Goal: Task Accomplishment & Management: Complete application form

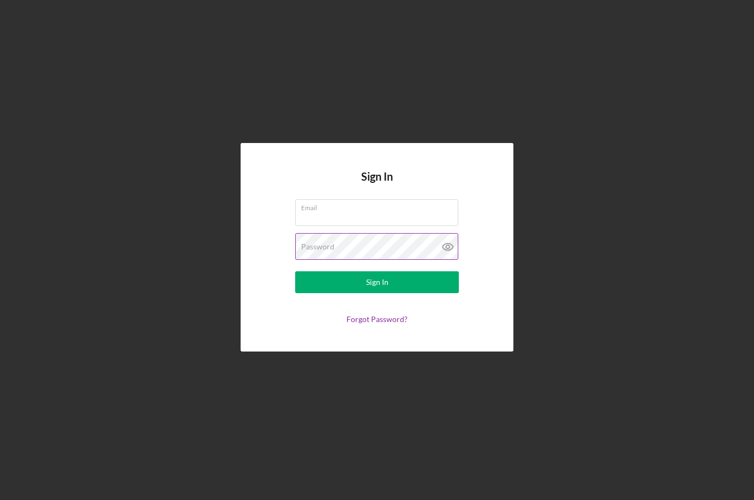
type input "[EMAIL_ADDRESS][DOMAIN_NAME]"
click at [448, 241] on icon at bounding box center [448, 246] width 27 height 27
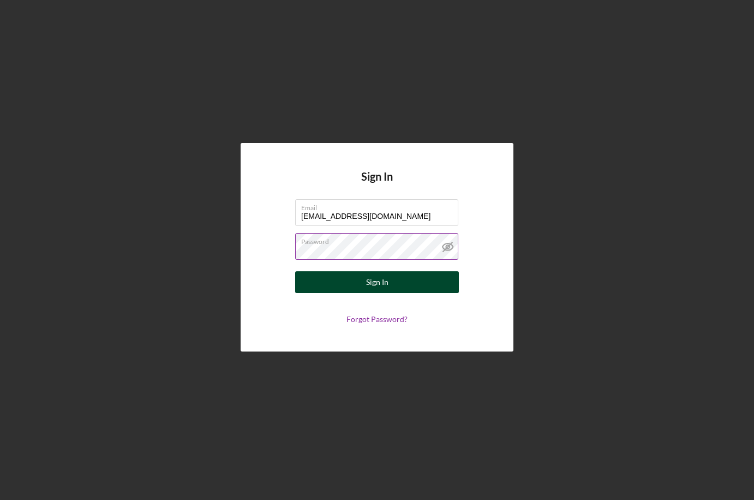
click at [408, 276] on button "Sign In" at bounding box center [377, 282] width 164 height 22
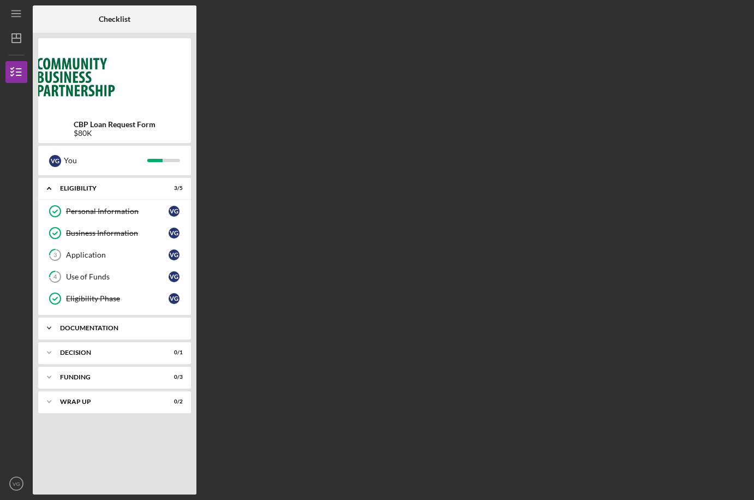
click at [166, 325] on div "Documentation" at bounding box center [118, 328] width 117 height 7
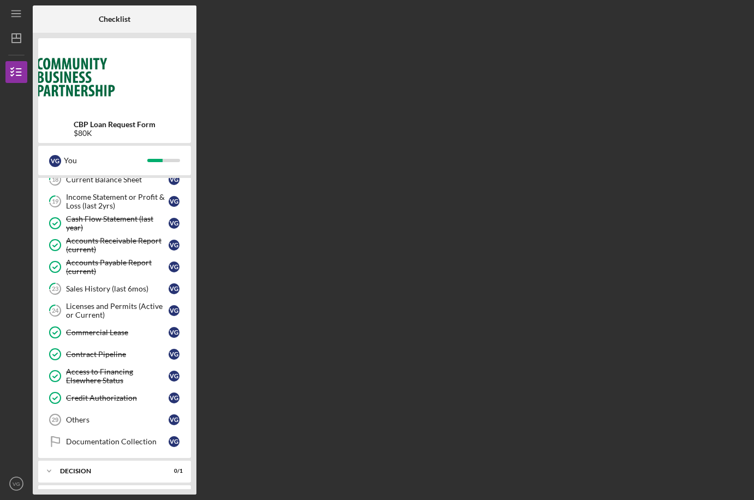
scroll to position [449, 0]
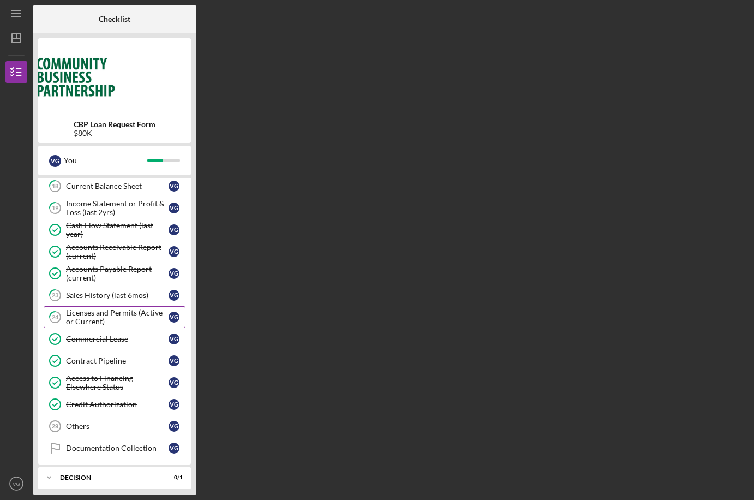
click at [140, 316] on div "Licenses and Permits (Active or Current)" at bounding box center [117, 316] width 103 height 17
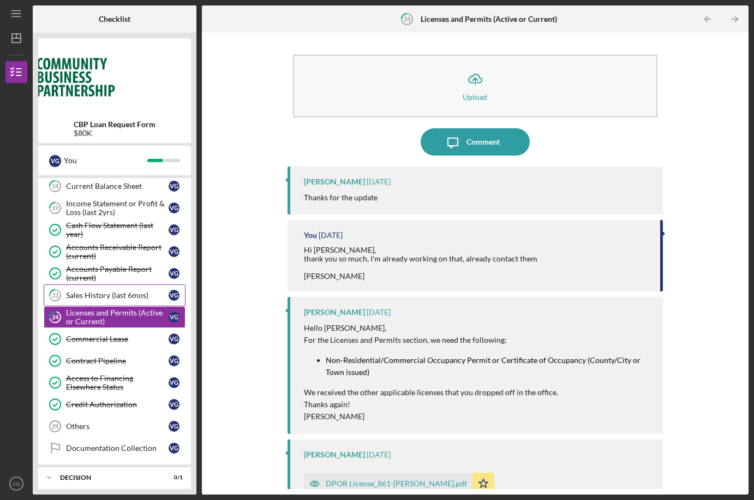
click at [140, 295] on div "Sales History (last 6mos)" at bounding box center [117, 295] width 103 height 9
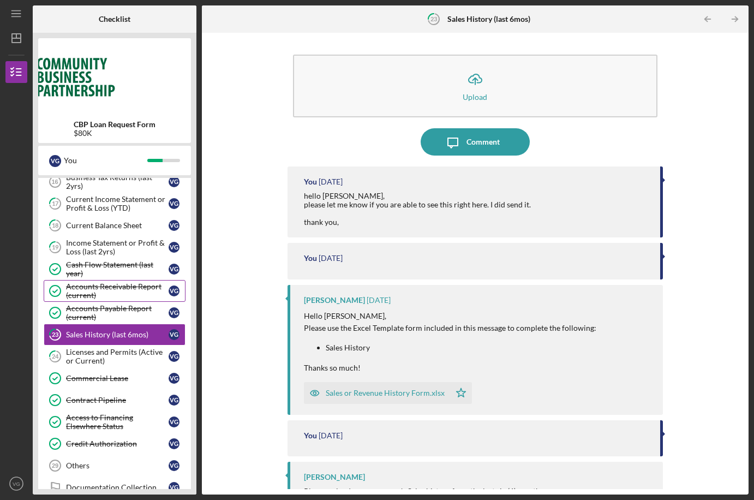
scroll to position [400, 0]
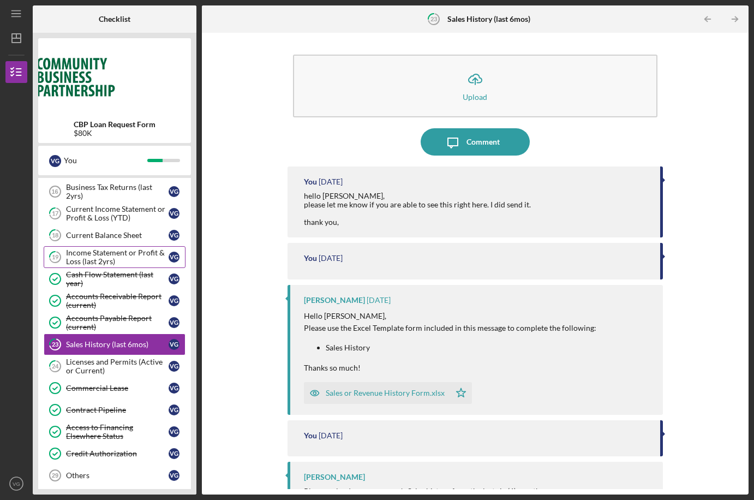
click at [129, 257] on div "Income Statement or Profit & Loss (last 2yrs)" at bounding box center [117, 256] width 103 height 17
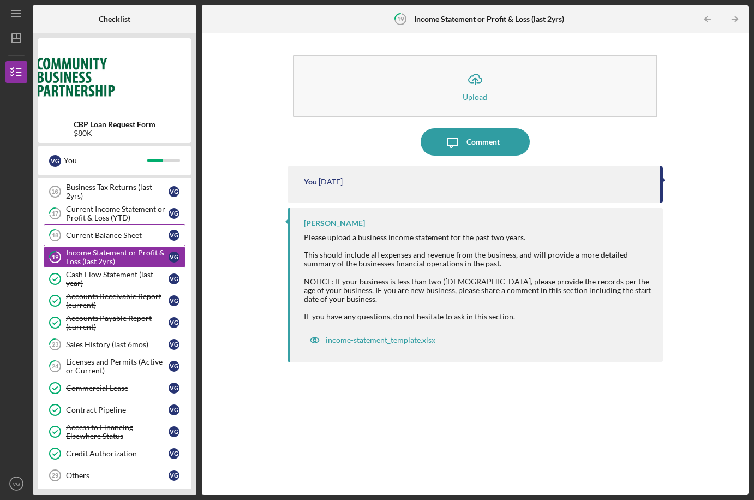
click at [135, 234] on div "Current Balance Sheet" at bounding box center [117, 235] width 103 height 9
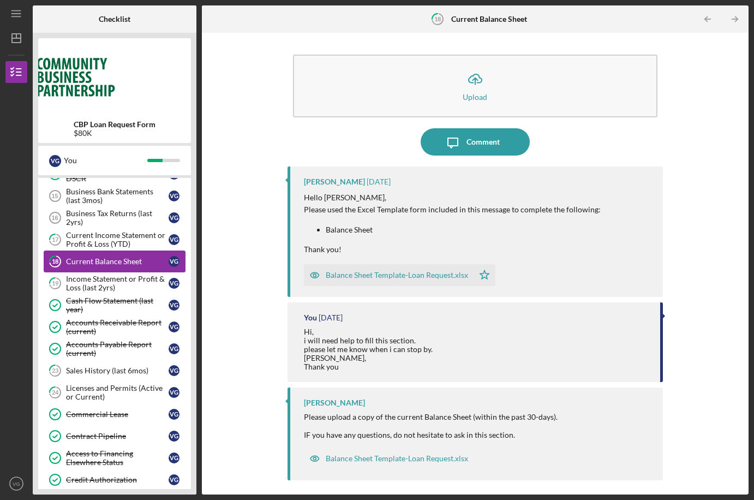
scroll to position [371, 0]
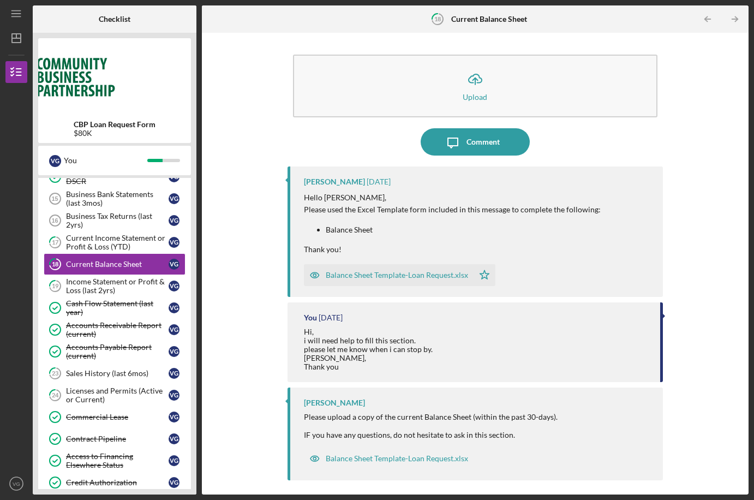
click at [389, 273] on div "Balance Sheet Template-Loan Request.xlsx" at bounding box center [397, 275] width 142 height 9
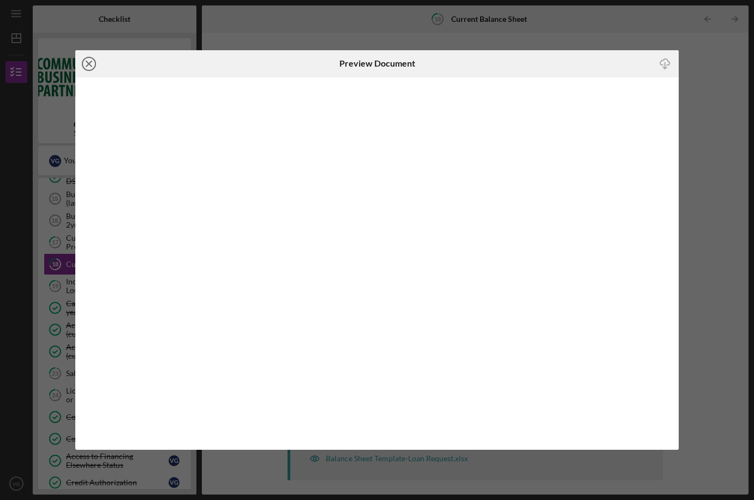
click at [87, 67] on icon "Icon/Close" at bounding box center [88, 63] width 27 height 27
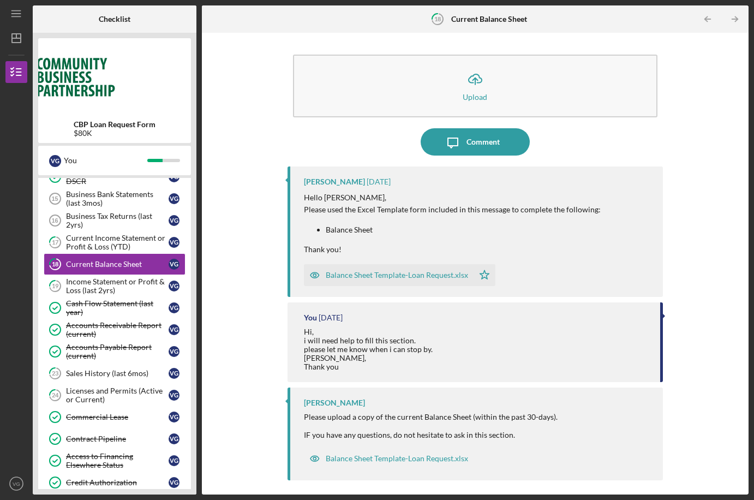
click at [437, 275] on div "Balance Sheet Template-Loan Request.xlsx" at bounding box center [397, 275] width 142 height 9
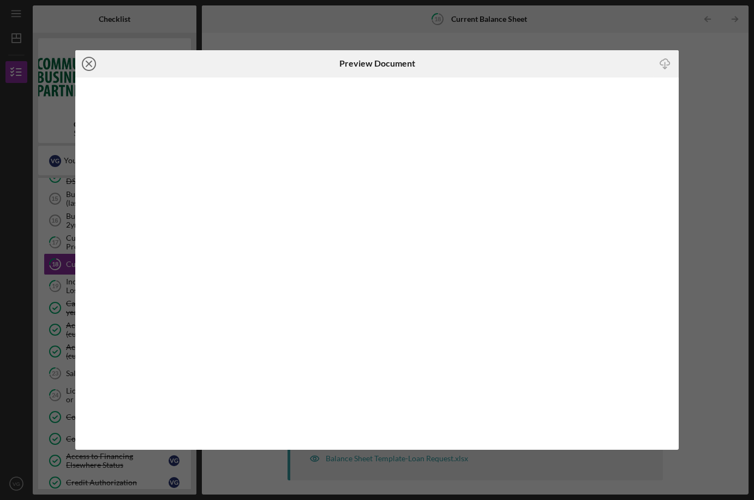
click at [93, 64] on icon "Icon/Close" at bounding box center [88, 63] width 27 height 27
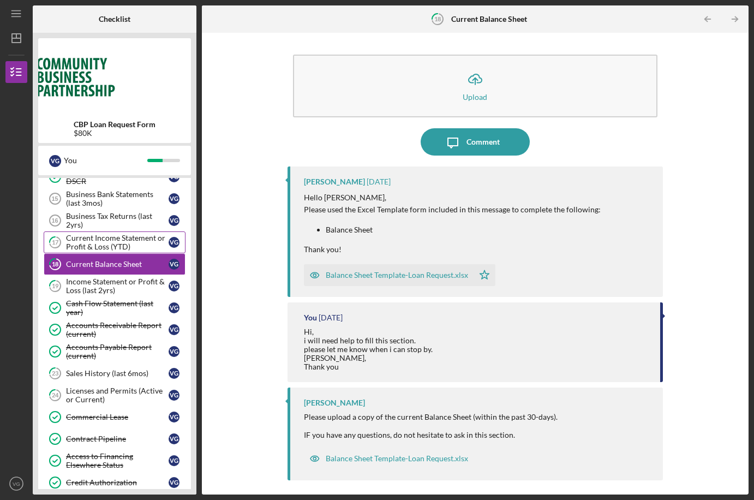
click at [131, 244] on div "Current Income Statement or Profit & Loss (YTD)" at bounding box center [117, 242] width 103 height 17
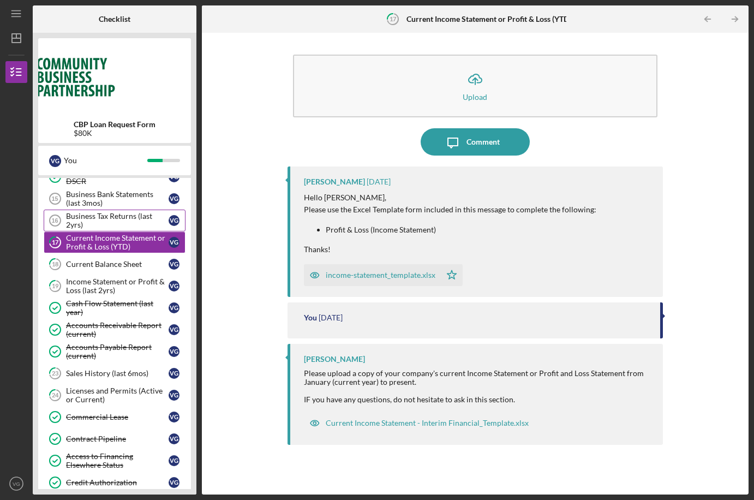
click at [118, 221] on div "Business Tax Returns (last 2yrs)" at bounding box center [117, 220] width 103 height 17
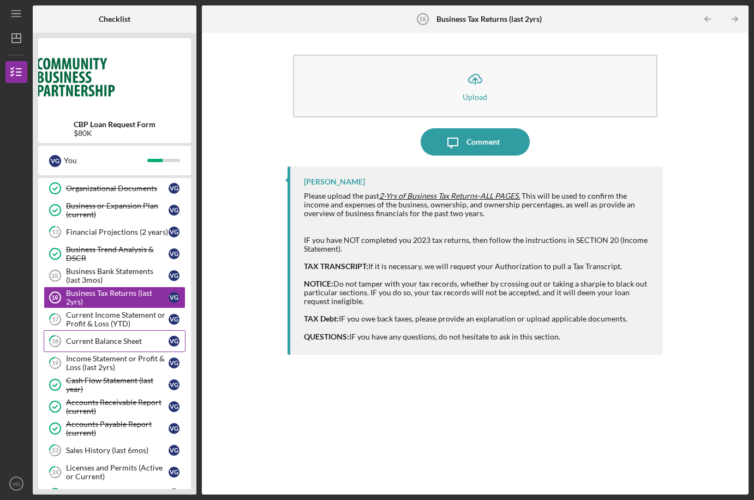
scroll to position [294, 0]
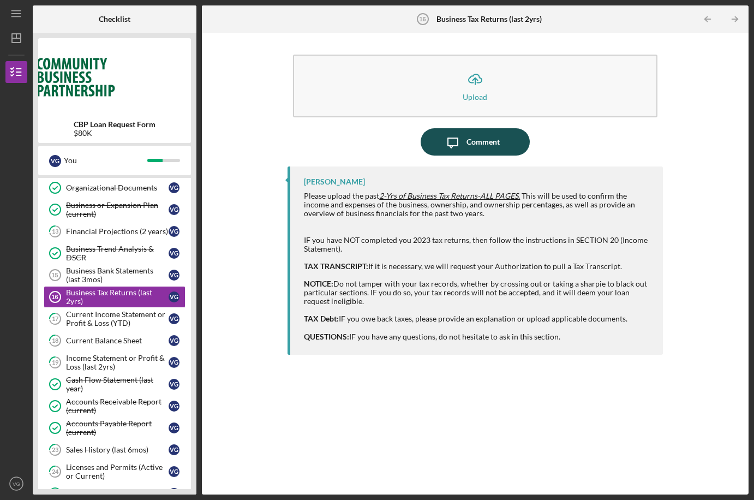
click at [467, 142] on div "Comment" at bounding box center [483, 141] width 33 height 27
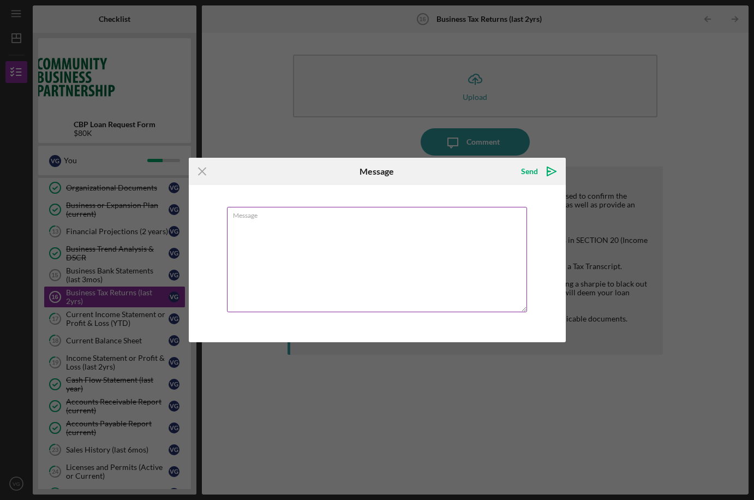
click at [344, 228] on textarea "Message" at bounding box center [377, 259] width 300 height 105
click at [363, 235] on textarea "Hi [PERSON_NAME], I did drop off these at the office. Thank you" at bounding box center [377, 259] width 300 height 105
click at [300, 249] on textarea "Hi [PERSON_NAME], I did drop off these at the office. Thank you" at bounding box center [377, 259] width 300 height 105
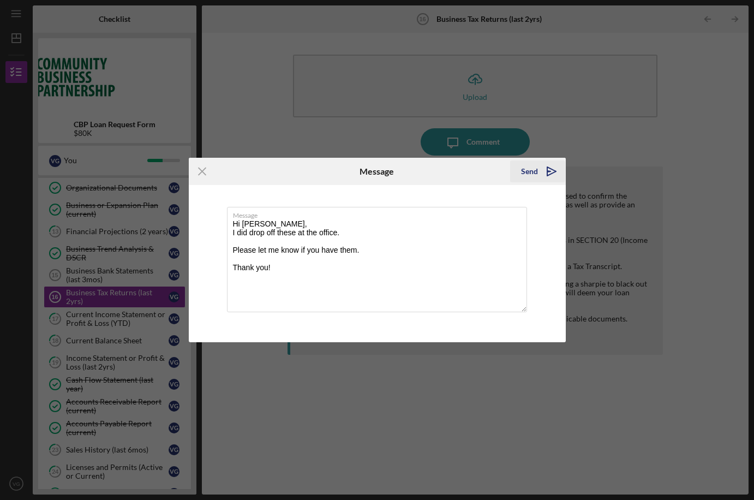
type textarea "Hi [PERSON_NAME], I did drop off these at the office. Please let me know if you…"
click at [539, 174] on icon "Icon/icon-invite-send" at bounding box center [551, 171] width 27 height 27
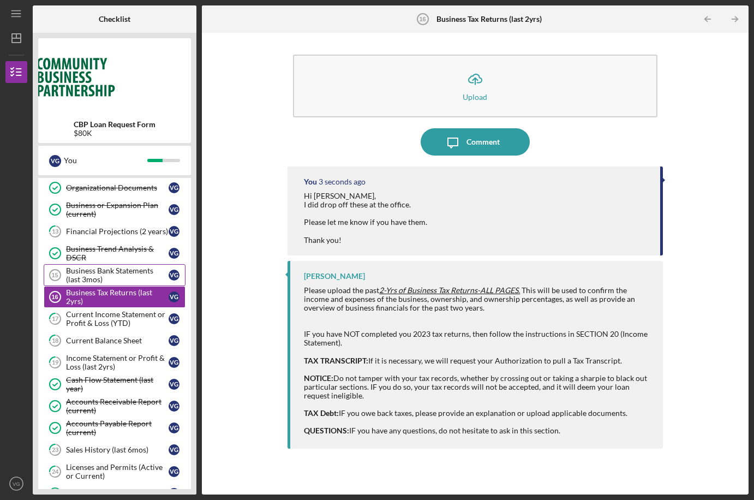
click at [128, 278] on div "Business Bank Statements (last 3mos)" at bounding box center [117, 274] width 103 height 17
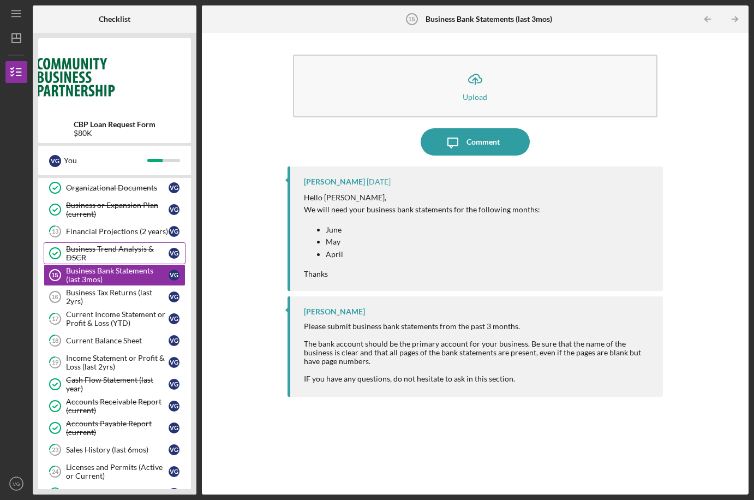
click at [109, 256] on div "Business Trend Analysis & DSCR" at bounding box center [117, 253] width 103 height 17
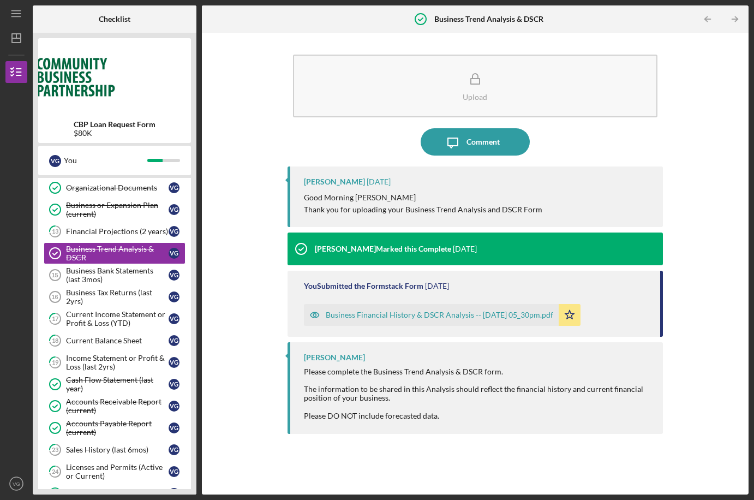
click at [402, 315] on div "Business Financial History & DSCR Analysis -- [DATE] 05_30pm.pdf" at bounding box center [440, 315] width 228 height 9
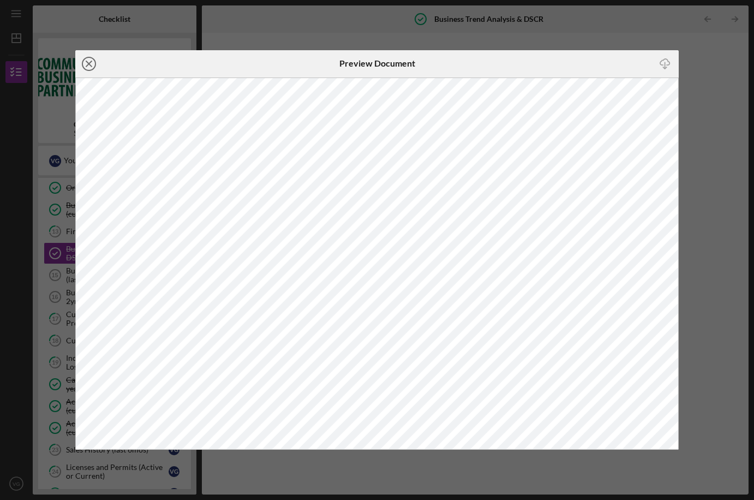
click at [84, 62] on icon "Icon/Close" at bounding box center [88, 63] width 27 height 27
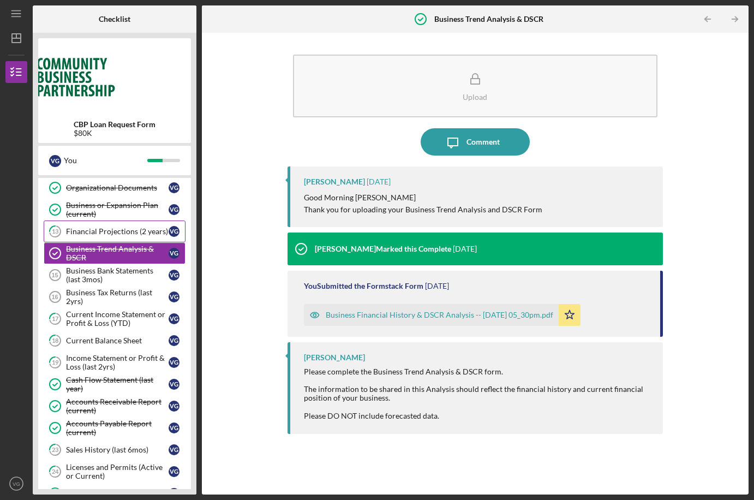
click at [134, 233] on div "Financial Projections (2 years)" at bounding box center [117, 231] width 103 height 9
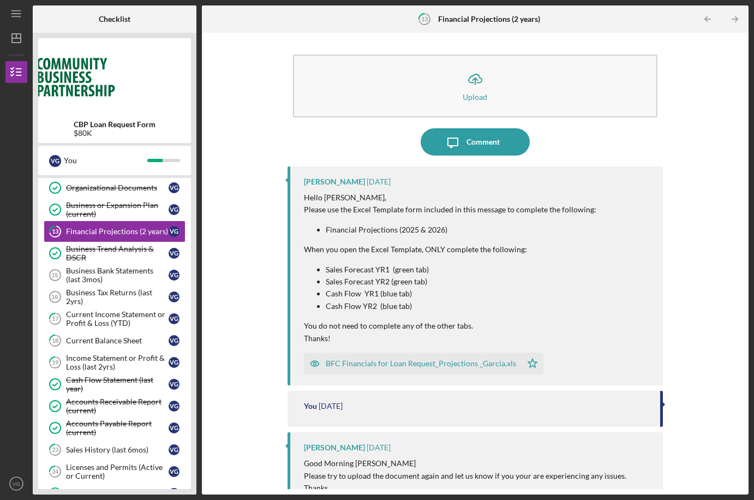
click at [382, 363] on div "BFC Financials for Loan Request_Projections _Garcia.xls" at bounding box center [421, 363] width 191 height 9
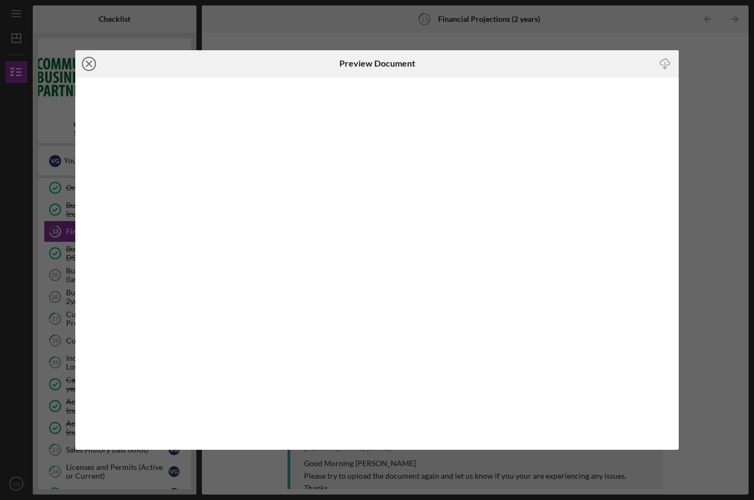
click at [90, 61] on line at bounding box center [88, 63] width 5 height 5
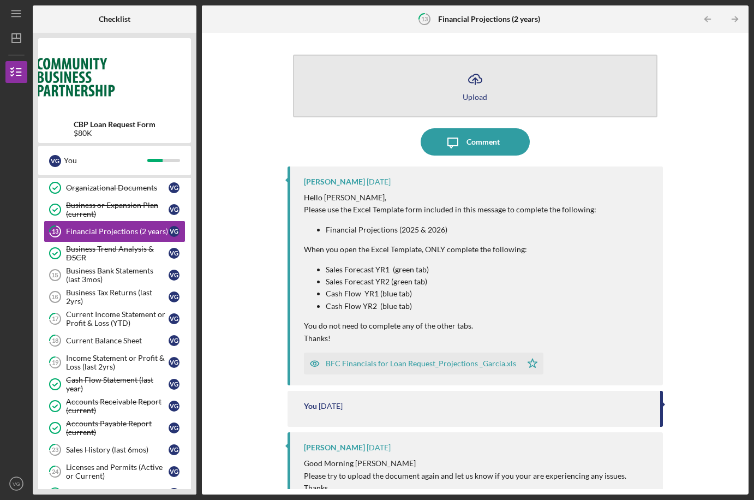
click at [481, 90] on icon "Icon/Upload" at bounding box center [475, 79] width 27 height 27
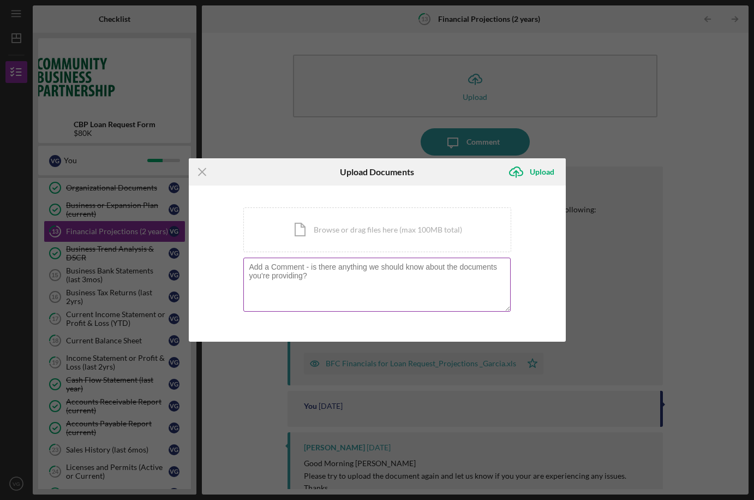
click at [354, 281] on textarea at bounding box center [376, 284] width 267 height 53
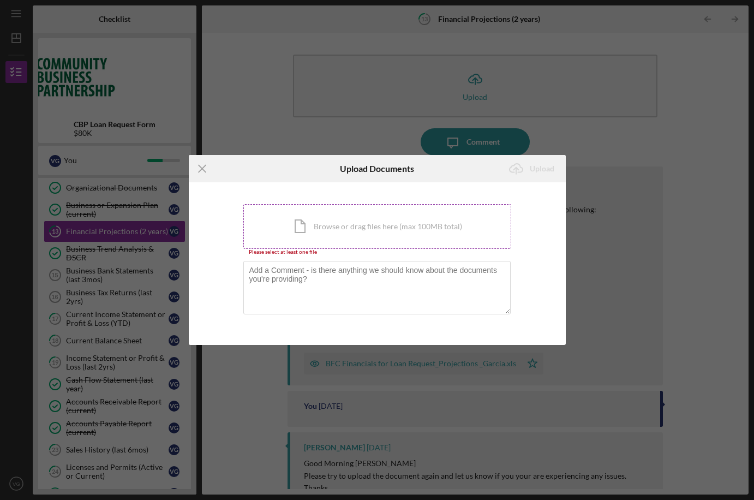
click at [360, 240] on div "Icon/Document Browse or drag files here (max 100MB total) Tap to choose files o…" at bounding box center [377, 226] width 268 height 45
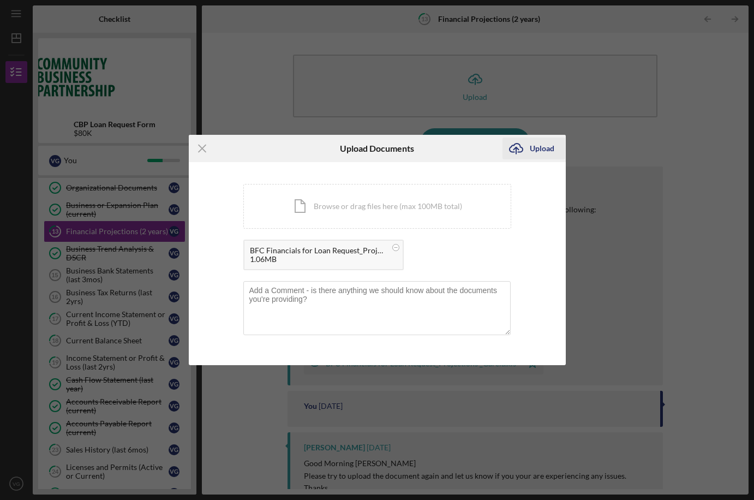
click at [545, 148] on div "Upload" at bounding box center [542, 149] width 25 height 22
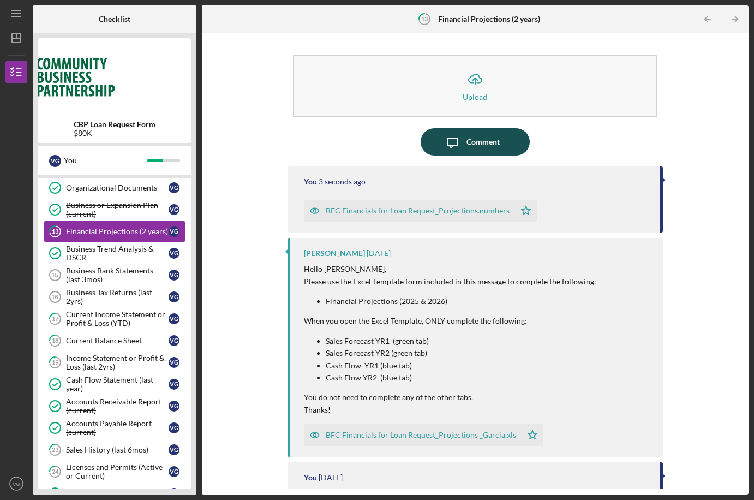
click at [472, 141] on div "Comment" at bounding box center [483, 141] width 33 height 27
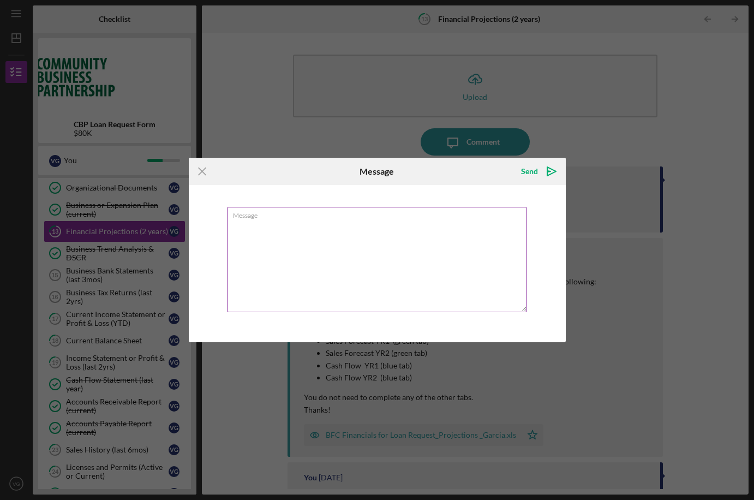
click at [275, 234] on textarea "Message" at bounding box center [377, 259] width 300 height 105
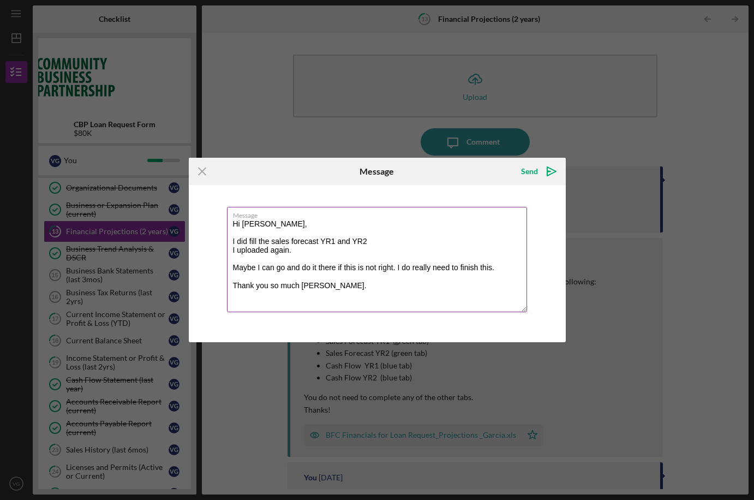
click at [307, 225] on textarea "Hi [PERSON_NAME], I did fill the sales forecast YR1 and YR2 I uploaded again. M…" at bounding box center [377, 259] width 300 height 105
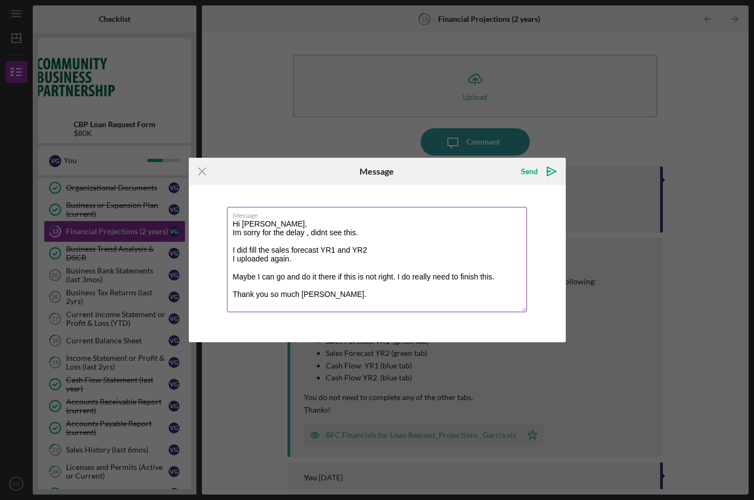
click at [326, 235] on textarea "Hi [PERSON_NAME], Im sorry for the delay , didnt see this. I did fill the sales…" at bounding box center [377, 259] width 300 height 105
click at [373, 239] on textarea "Hi [PERSON_NAME], Im sorry for the delay , didn't see this. I did fill the sale…" at bounding box center [377, 259] width 300 height 105
click at [374, 233] on textarea "Hi [PERSON_NAME], Im sorry for the delay , didn't see this. I did fill the sale…" at bounding box center [377, 259] width 300 height 105
type textarea "Hi [PERSON_NAME], Im sorry for the delay , didn't see this. I did fill the sale…"
click at [533, 170] on div "Send" at bounding box center [529, 171] width 17 height 22
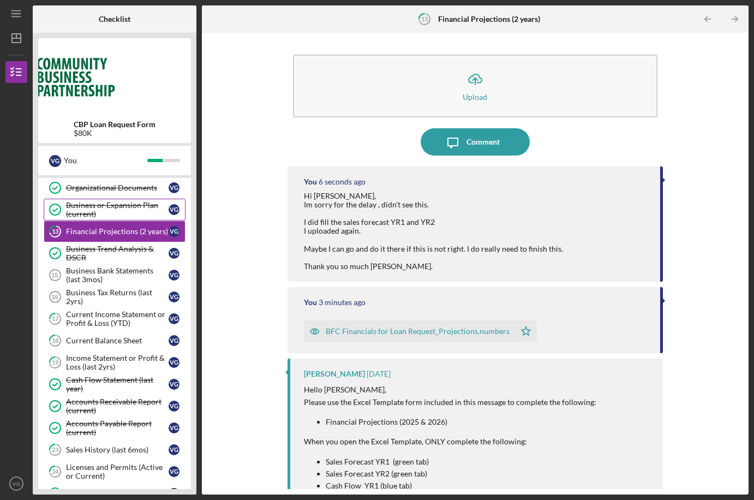
click at [108, 203] on div "Business or Expansion Plan (current)" at bounding box center [117, 209] width 103 height 17
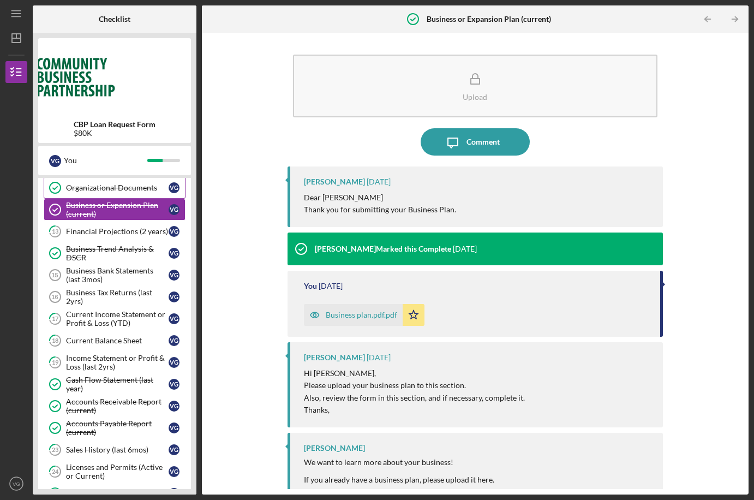
click at [106, 191] on div "Organizational Documents" at bounding box center [117, 187] width 103 height 9
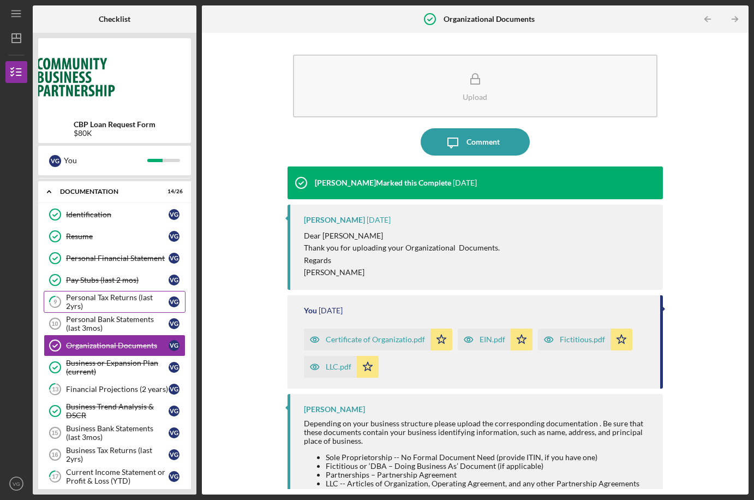
scroll to position [138, 0]
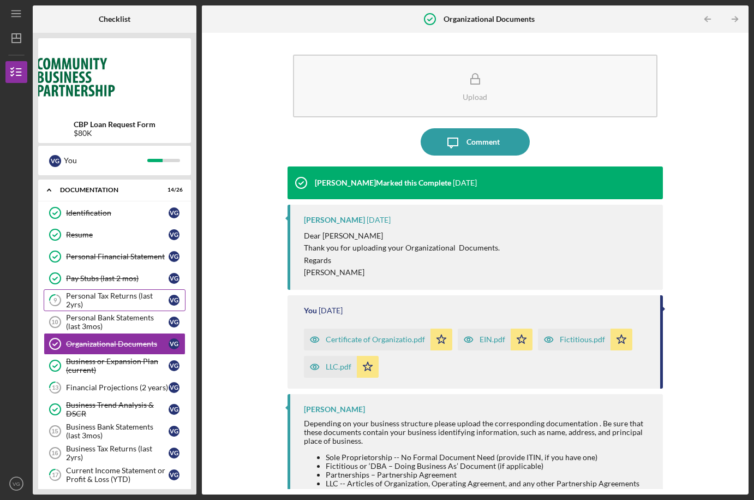
click at [108, 303] on div "Personal Tax Returns (last 2yrs)" at bounding box center [117, 299] width 103 height 17
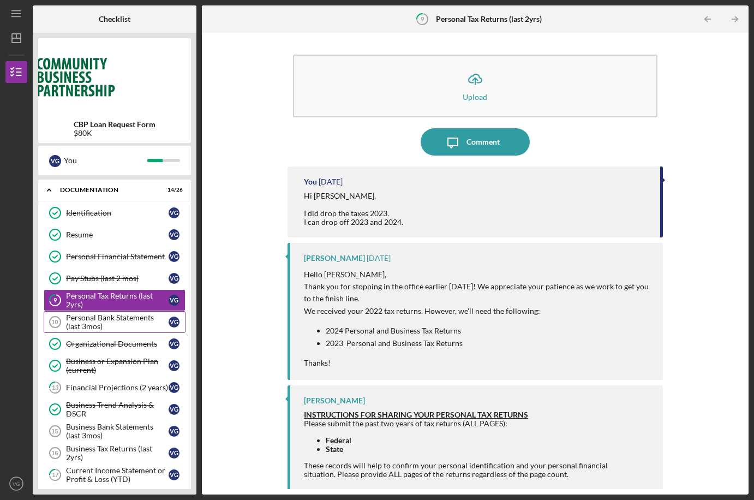
click at [103, 323] on div "Personal Bank Statements (last 3mos)" at bounding box center [117, 321] width 103 height 17
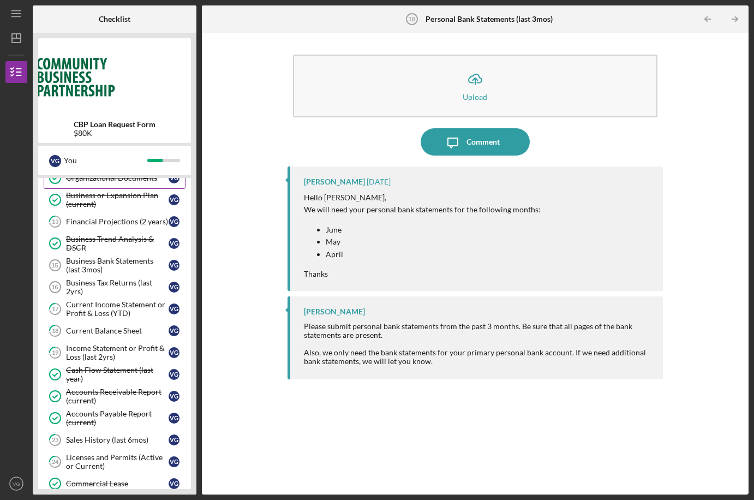
scroll to position [313, 0]
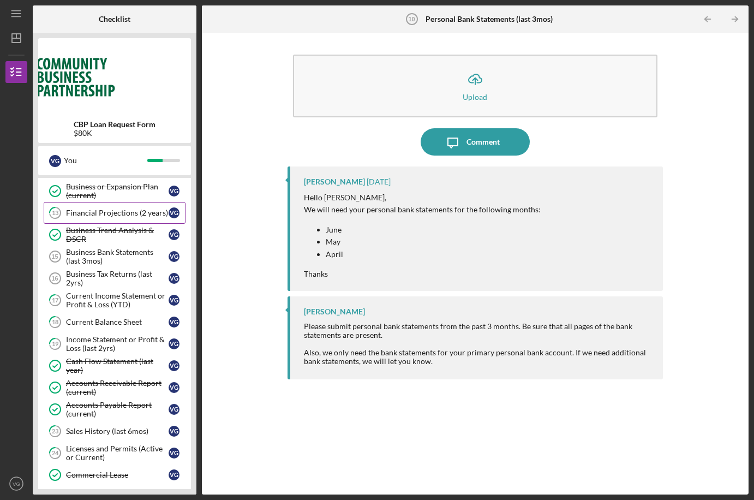
click at [124, 215] on div "Financial Projections (2 years)" at bounding box center [117, 213] width 103 height 9
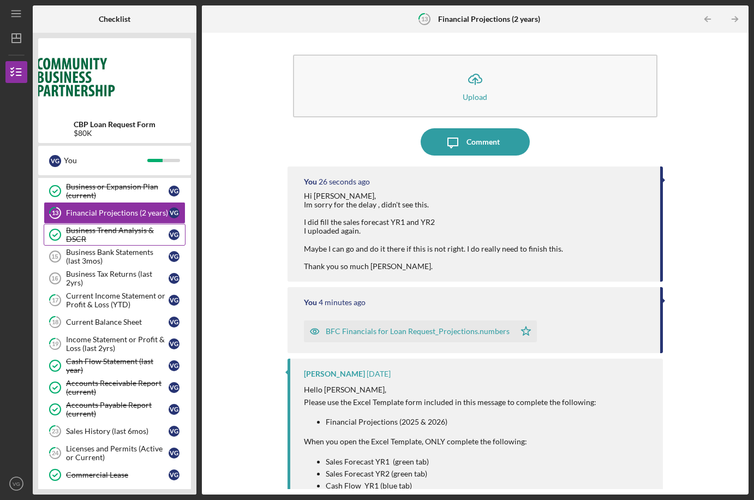
click at [124, 239] on div "Business Trend Analysis & DSCR" at bounding box center [117, 234] width 103 height 17
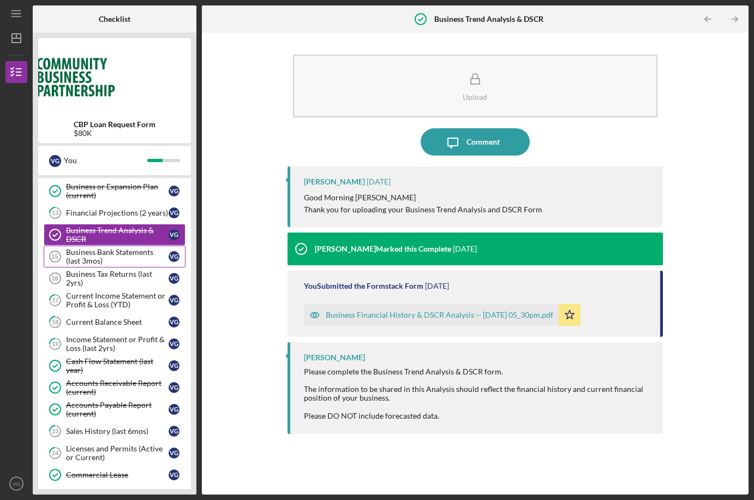
click at [124, 257] on div "Business Bank Statements (last 3mos)" at bounding box center [117, 256] width 103 height 17
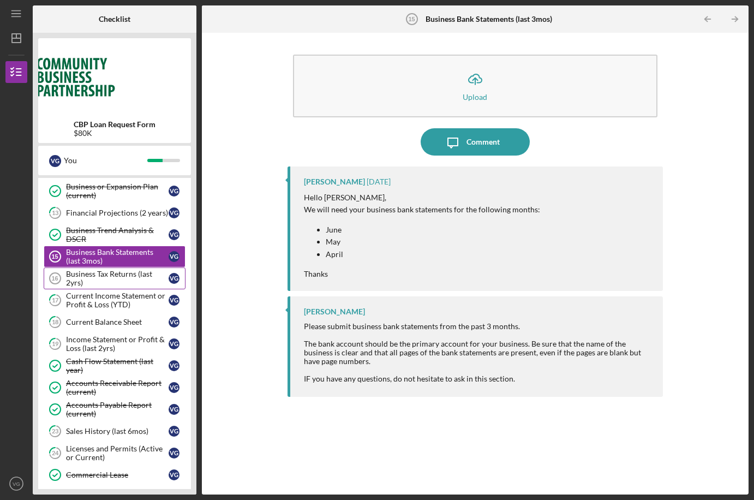
click at [120, 285] on div "Business Tax Returns (last 2yrs)" at bounding box center [117, 278] width 103 height 17
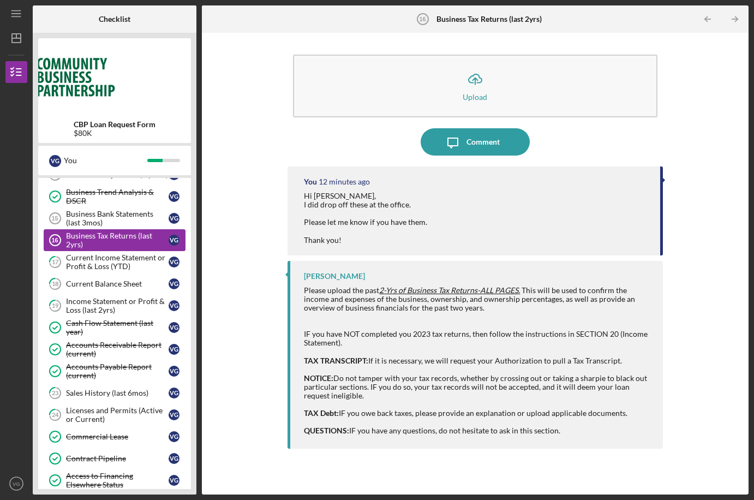
scroll to position [352, 0]
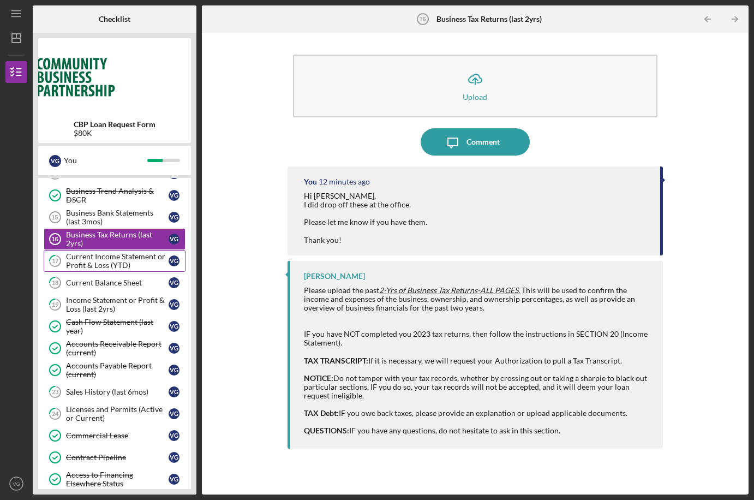
click at [122, 259] on div "Current Income Statement or Profit & Loss (YTD)" at bounding box center [117, 260] width 103 height 17
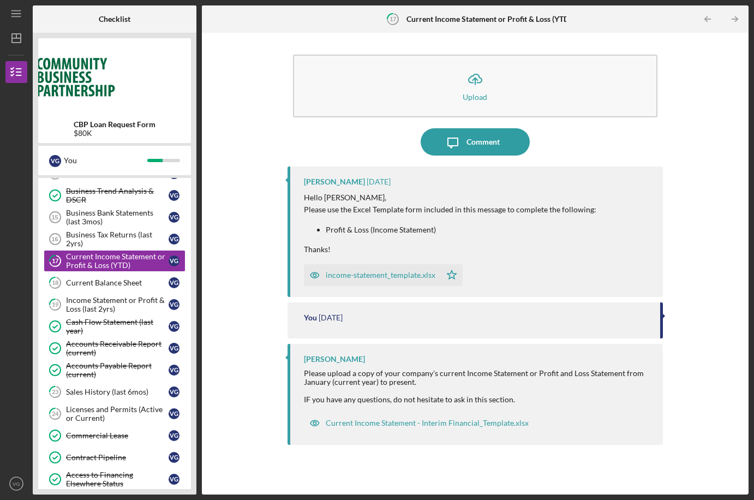
click at [414, 275] on div "income-statement_template.xlsx" at bounding box center [381, 275] width 110 height 9
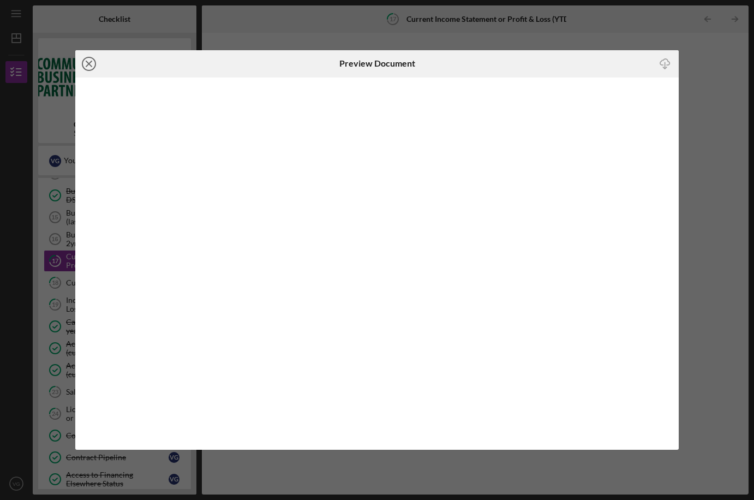
click at [88, 66] on icon "Icon/Close" at bounding box center [88, 63] width 27 height 27
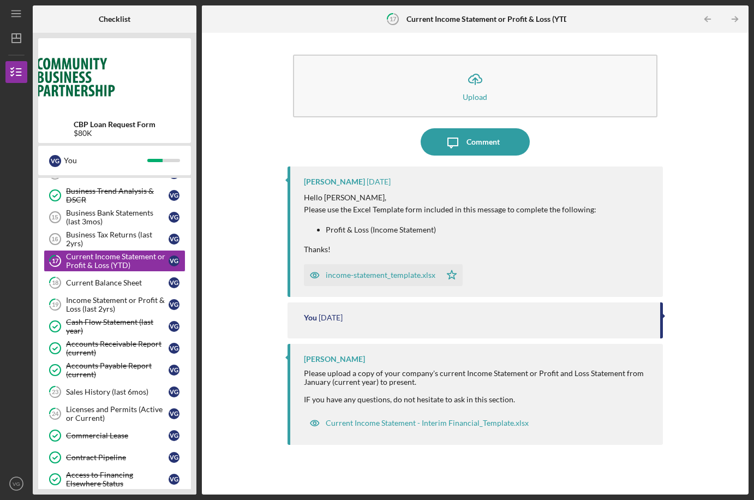
click at [343, 319] on time "[DATE]" at bounding box center [331, 317] width 24 height 9
click at [382, 277] on div "income-statement_template.xlsx" at bounding box center [381, 275] width 110 height 9
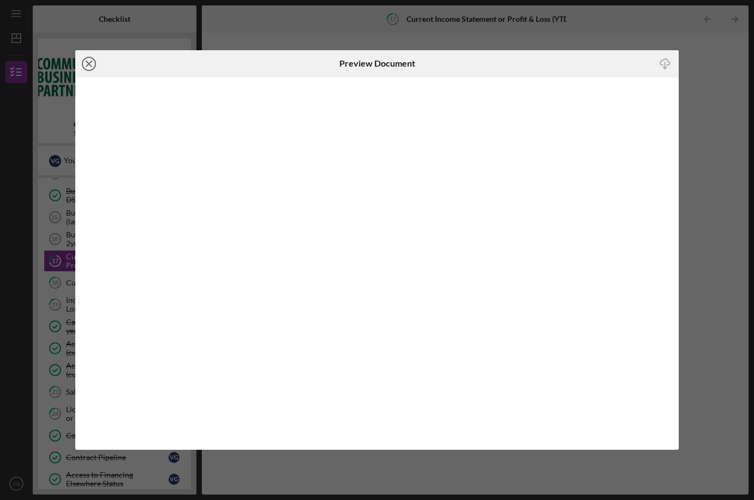
click at [92, 63] on icon "Icon/Close" at bounding box center [88, 63] width 27 height 27
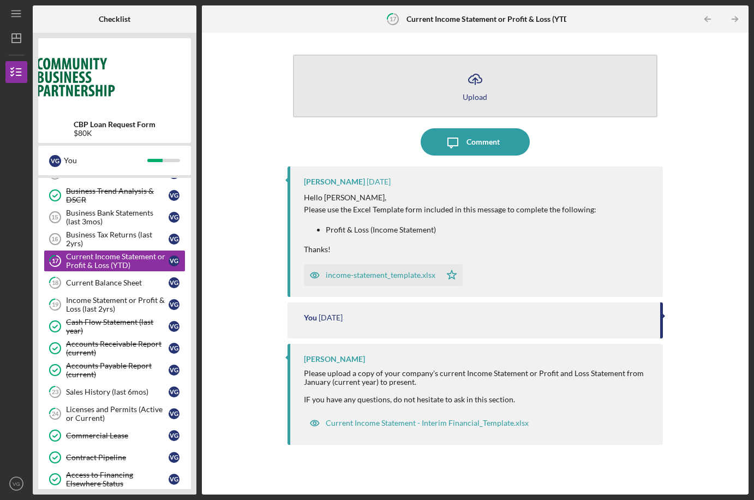
click at [550, 94] on button "Icon/Upload Upload" at bounding box center [475, 86] width 364 height 63
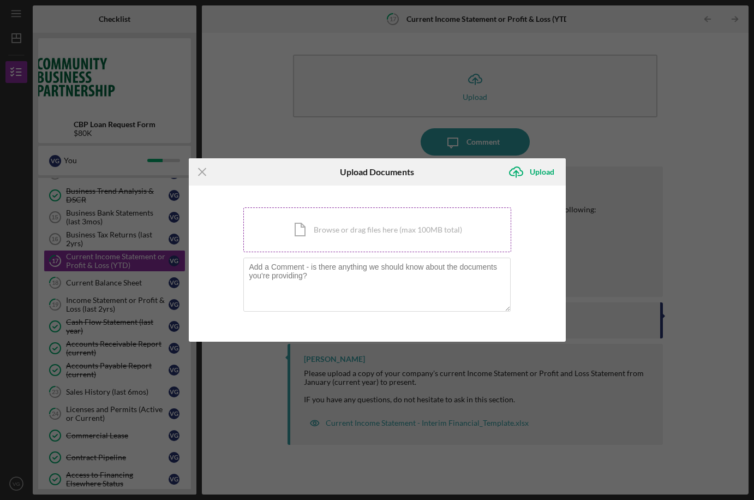
click at [437, 230] on div "Icon/Document Browse or drag files here (max 100MB total) Tap to choose files o…" at bounding box center [377, 229] width 268 height 45
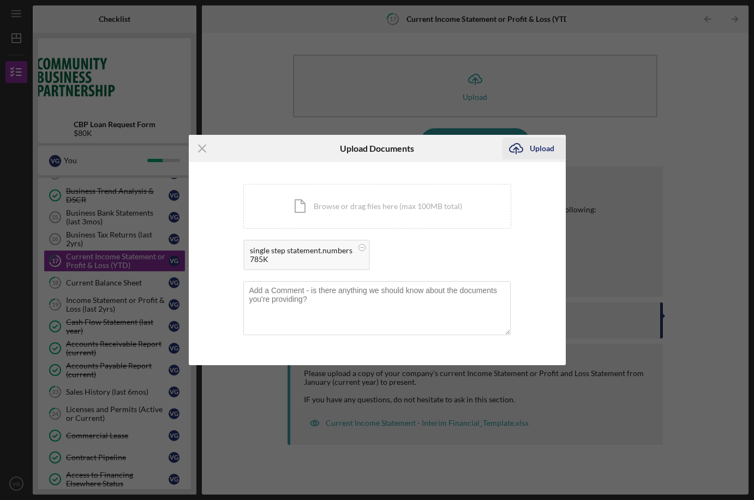
click at [541, 148] on div "Upload" at bounding box center [542, 149] width 25 height 22
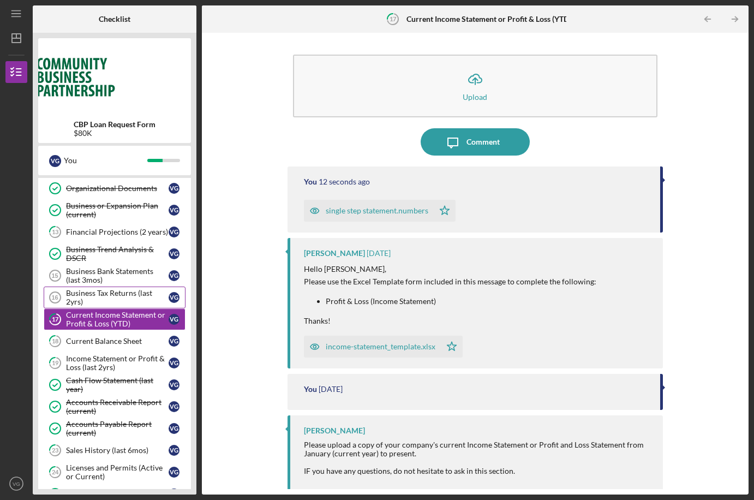
scroll to position [297, 0]
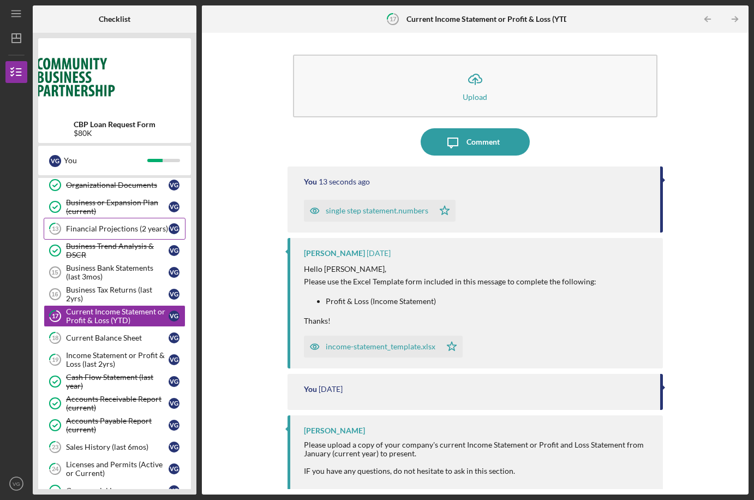
click at [123, 225] on div "Financial Projections (2 years)" at bounding box center [117, 228] width 103 height 9
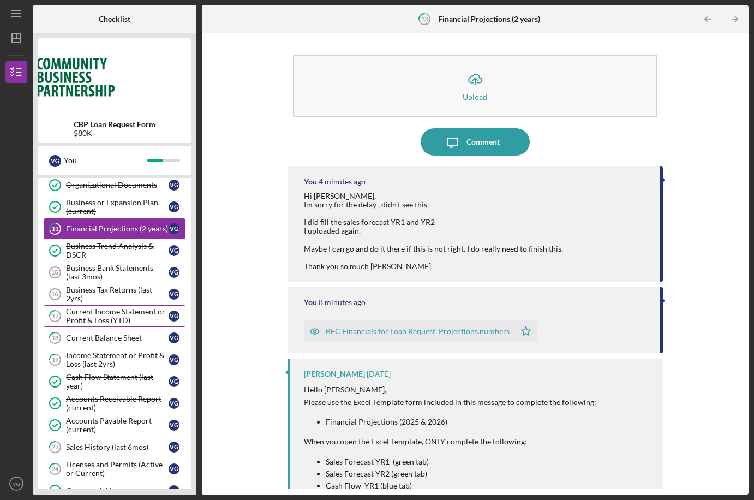
click at [112, 314] on div "Current Income Statement or Profit & Loss (YTD)" at bounding box center [117, 315] width 103 height 17
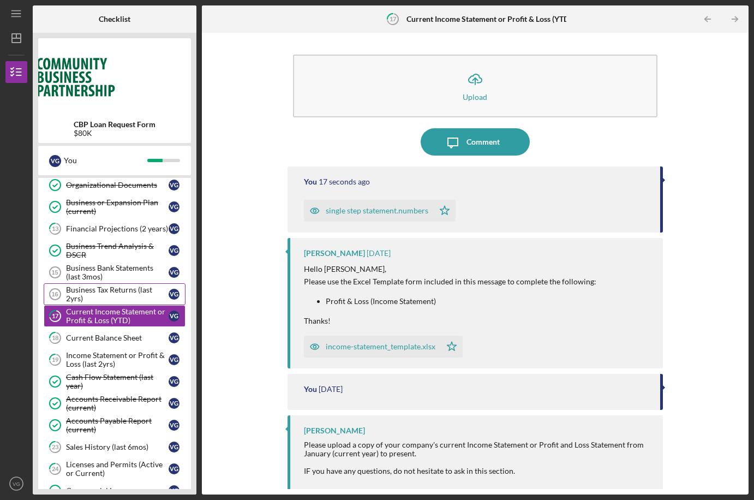
click at [114, 290] on div "Business Tax Returns (last 2yrs)" at bounding box center [117, 293] width 103 height 17
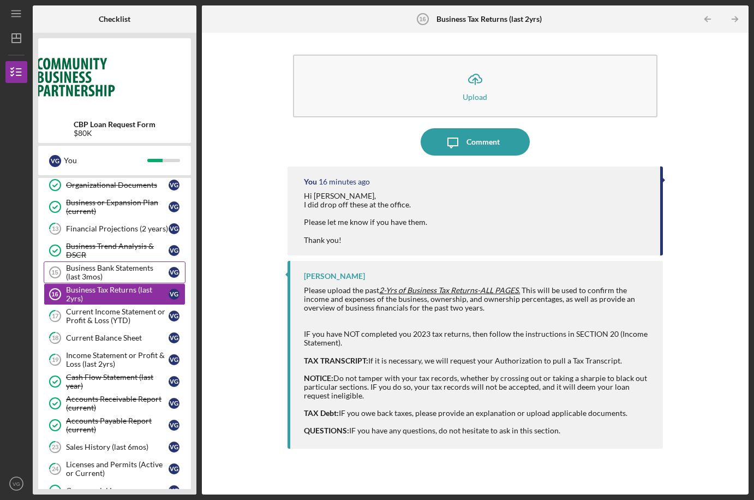
click at [115, 272] on div "Business Bank Statements (last 3mos)" at bounding box center [117, 272] width 103 height 17
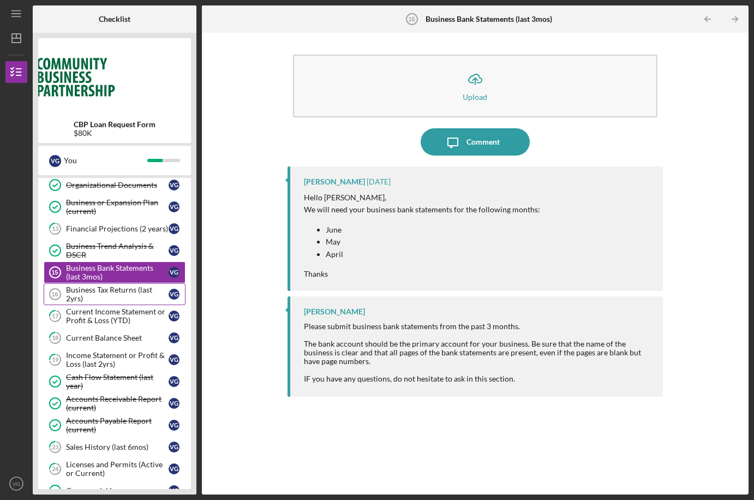
click at [112, 292] on div "Business Tax Returns (last 2yrs)" at bounding box center [117, 293] width 103 height 17
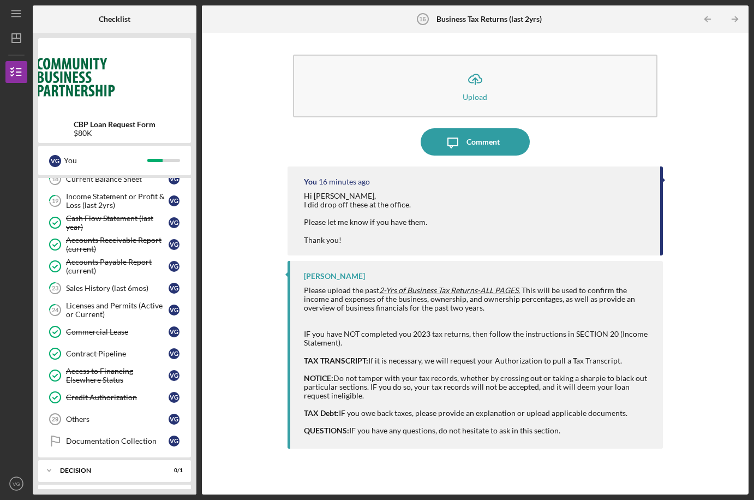
scroll to position [503, 0]
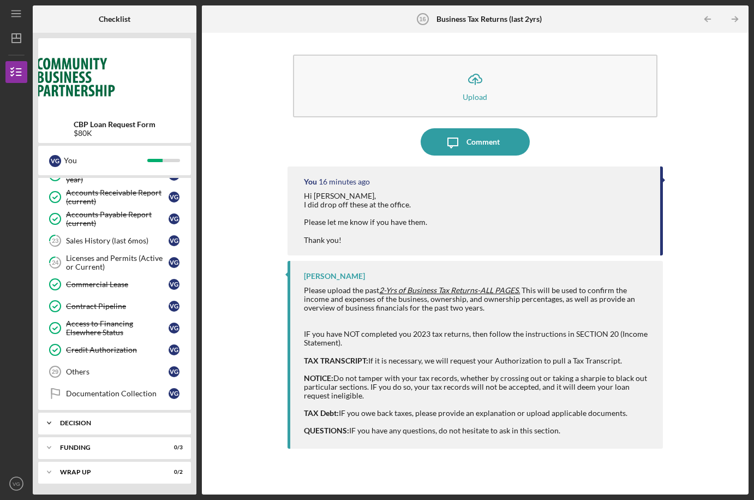
click at [89, 427] on div "Icon/Expander Decision 0 / 1" at bounding box center [114, 423] width 153 height 22
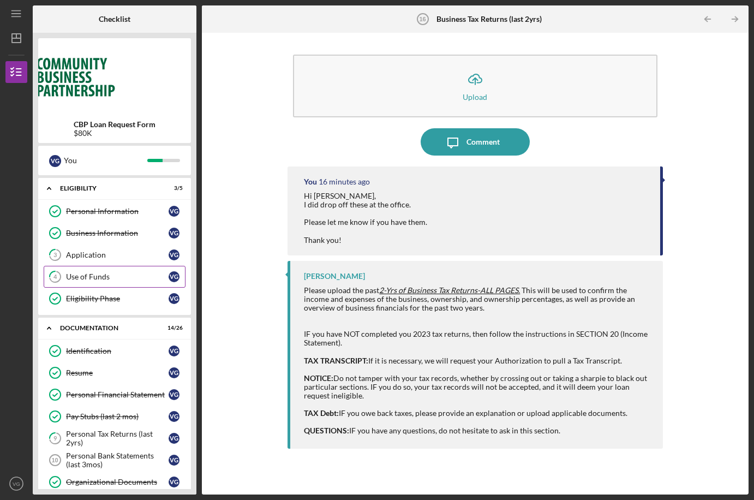
scroll to position [1, 0]
click at [88, 257] on div "Application" at bounding box center [117, 254] width 103 height 9
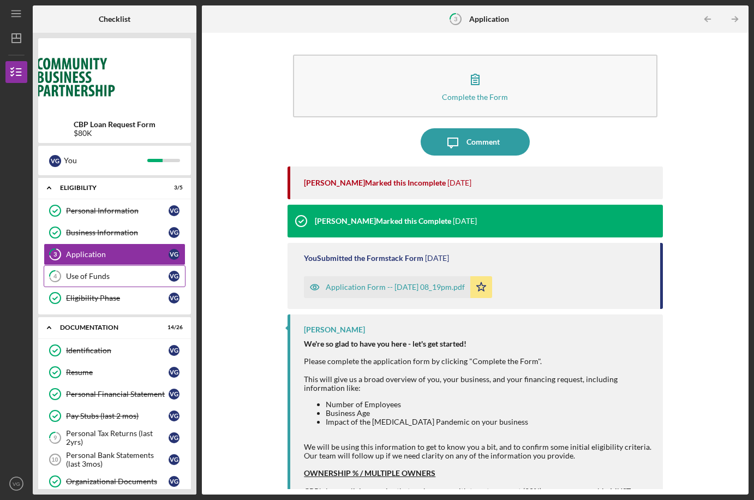
click at [88, 275] on div "Use of Funds" at bounding box center [117, 276] width 103 height 9
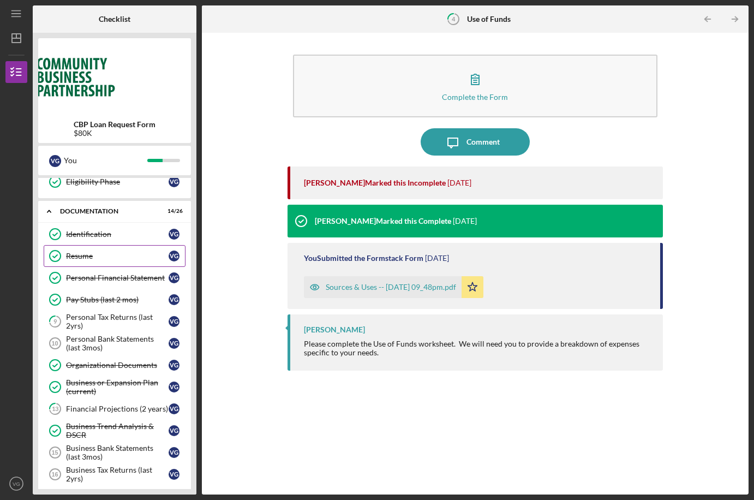
scroll to position [133, 0]
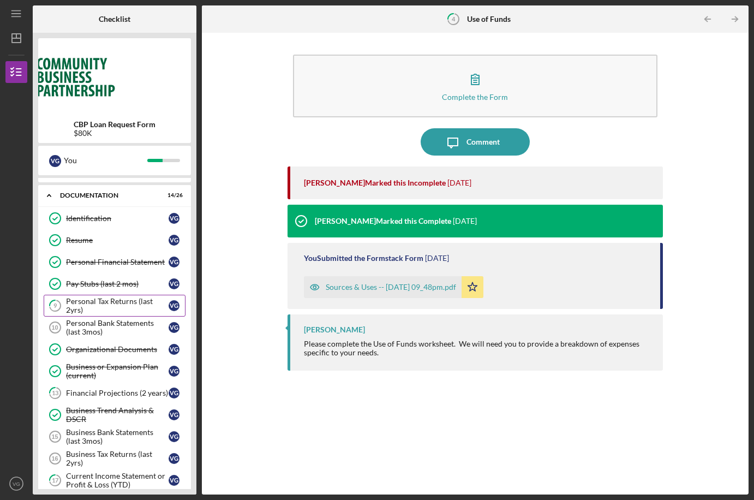
click at [105, 307] on div "Personal Tax Returns (last 2yrs)" at bounding box center [117, 305] width 103 height 17
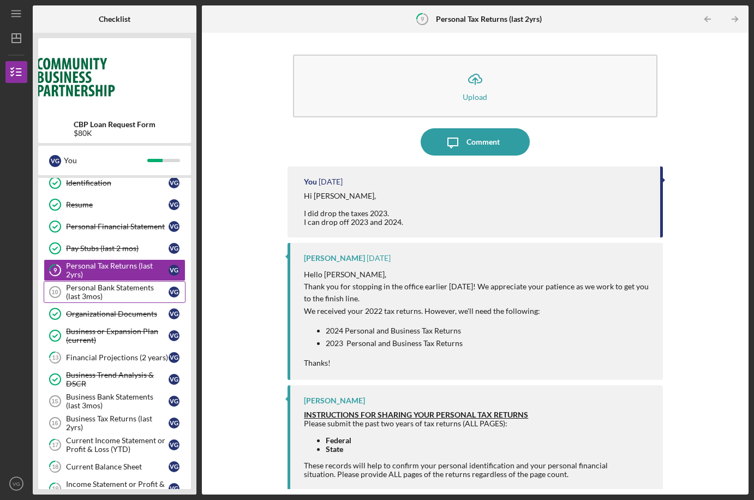
scroll to position [172, 0]
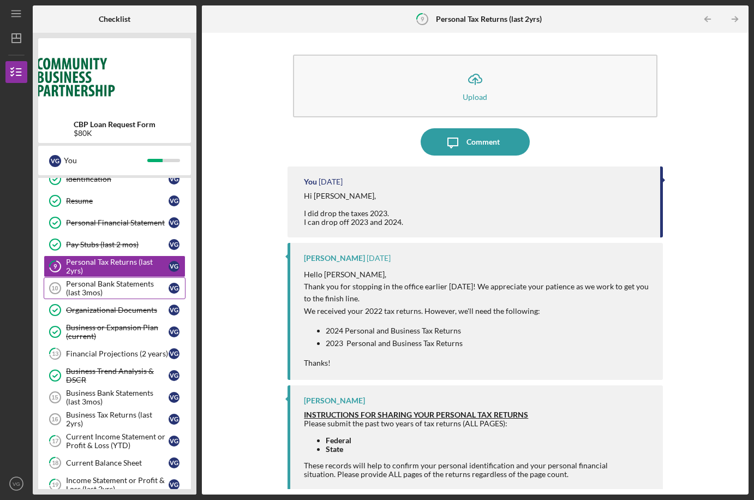
click at [126, 288] on div "Personal Bank Statements (last 3mos)" at bounding box center [117, 287] width 103 height 17
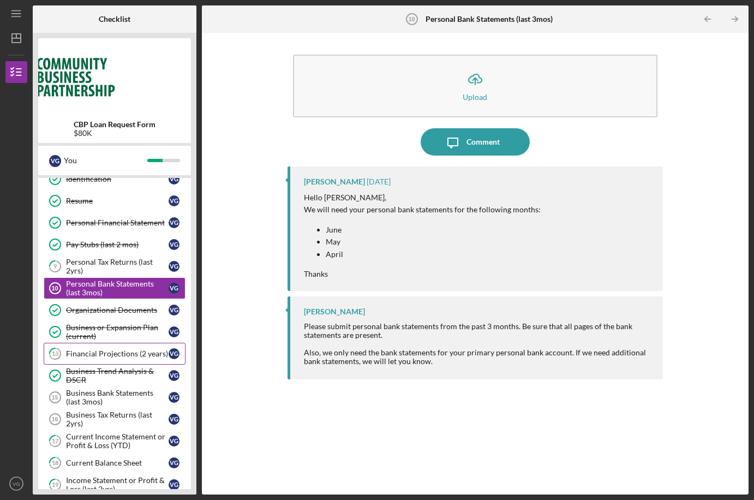
click at [114, 353] on div "Financial Projections (2 years)" at bounding box center [117, 353] width 103 height 9
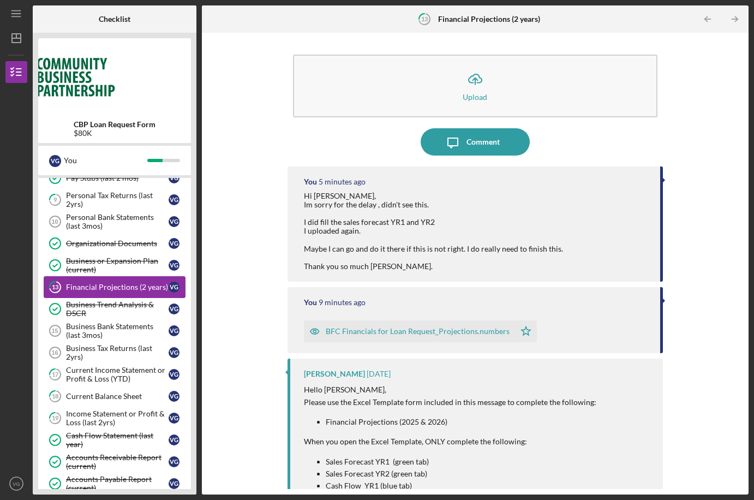
scroll to position [241, 0]
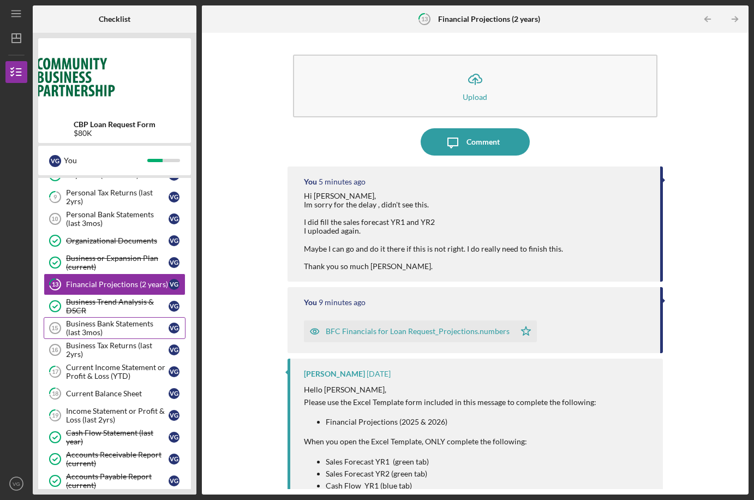
click at [115, 326] on div "Business Bank Statements (last 3mos)" at bounding box center [117, 327] width 103 height 17
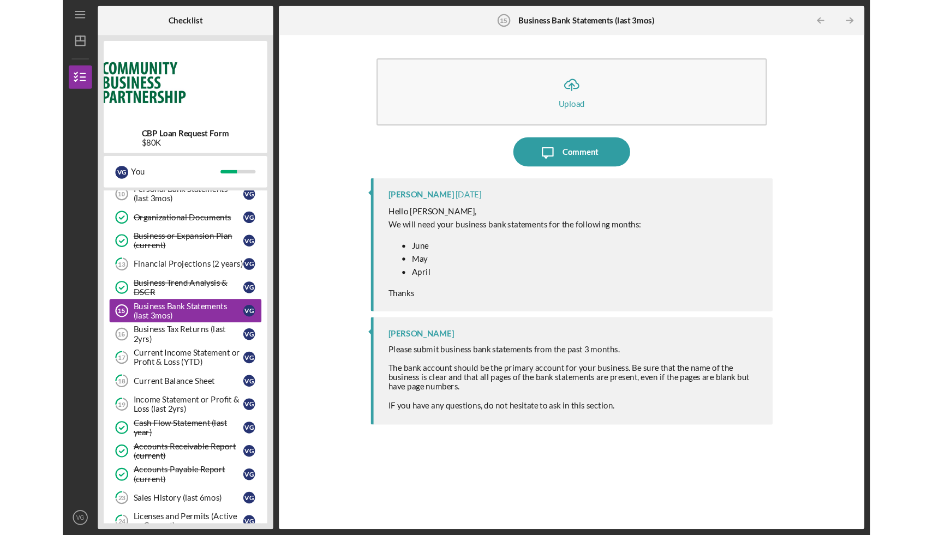
scroll to position [280, 0]
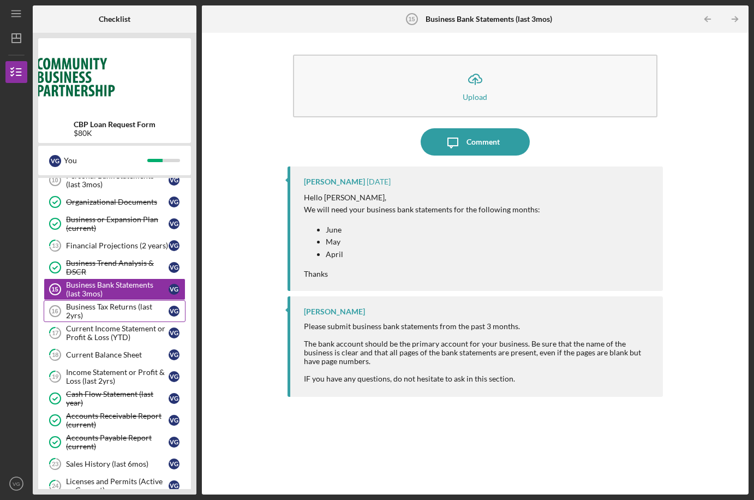
click at [116, 310] on div "Business Tax Returns (last 2yrs)" at bounding box center [117, 310] width 103 height 17
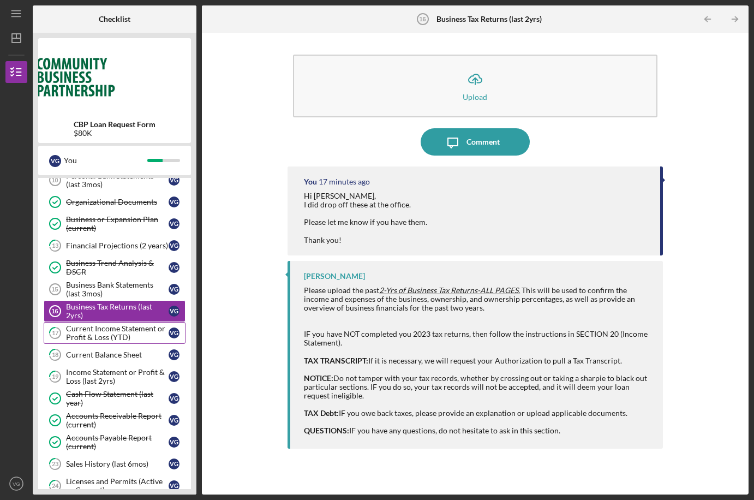
click at [114, 337] on div "Current Income Statement or Profit & Loss (YTD)" at bounding box center [117, 332] width 103 height 17
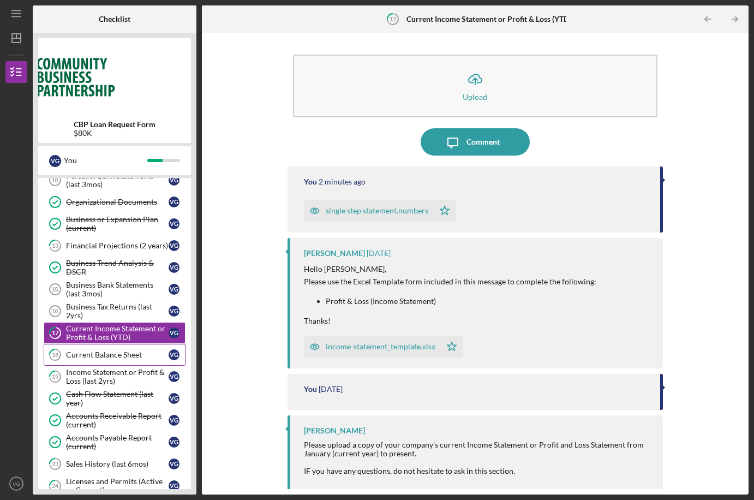
click at [138, 359] on div "Current Balance Sheet" at bounding box center [117, 354] width 103 height 9
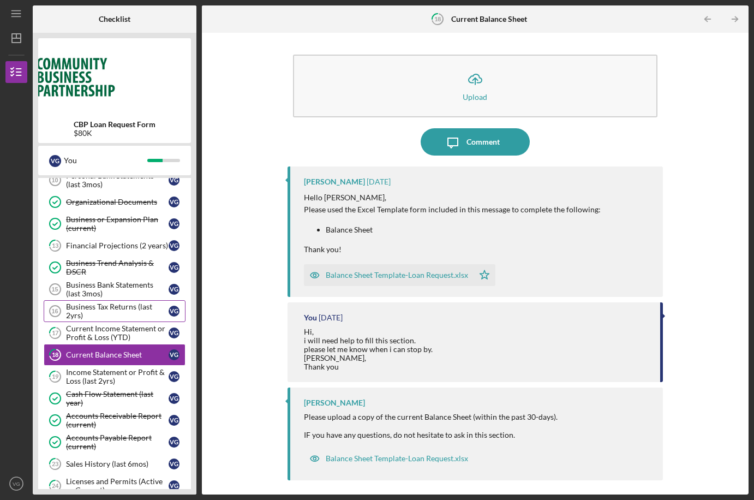
click at [129, 310] on div "Business Tax Returns (last 2yrs)" at bounding box center [117, 310] width 103 height 17
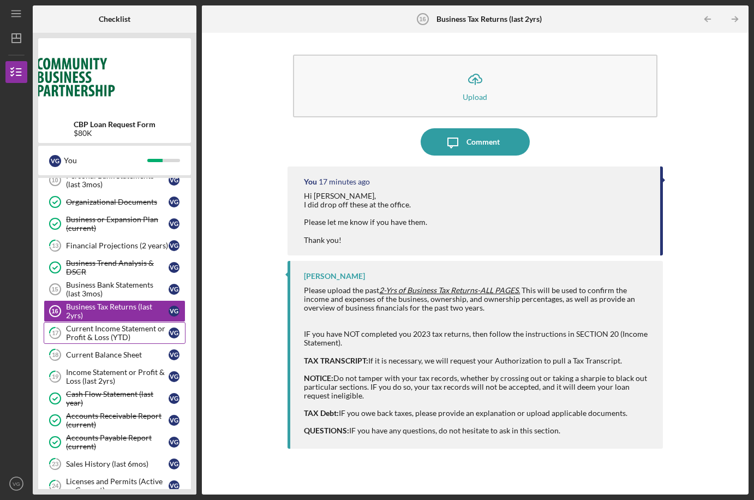
click at [102, 331] on div "Current Income Statement or Profit & Loss (YTD)" at bounding box center [117, 332] width 103 height 17
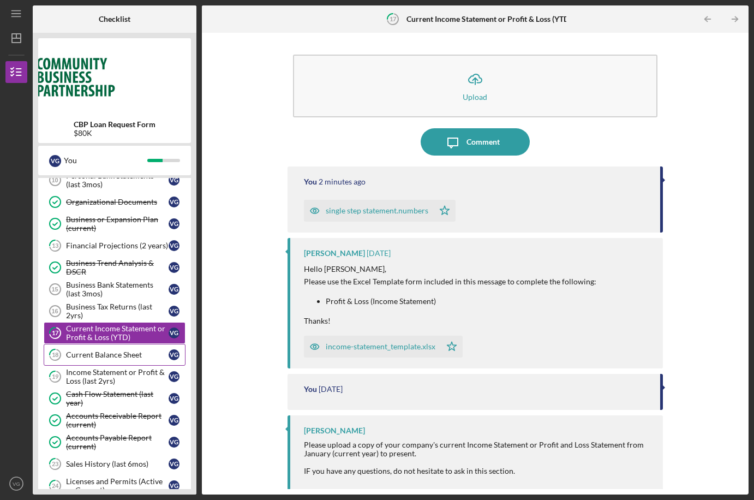
click at [118, 353] on div "Current Balance Sheet" at bounding box center [117, 354] width 103 height 9
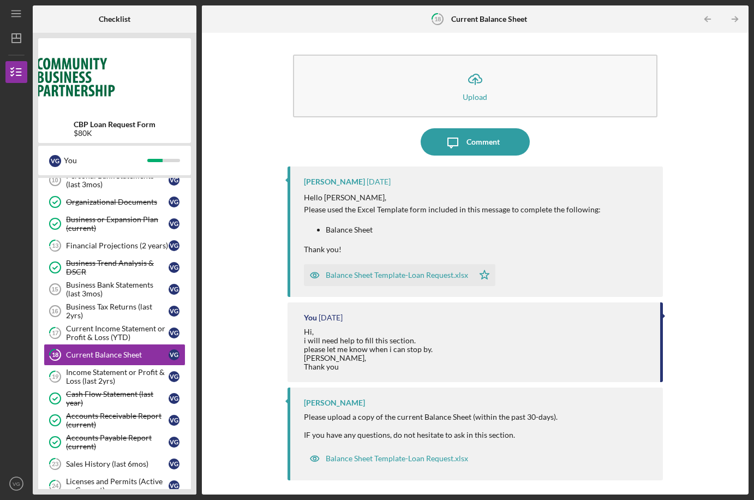
click at [380, 275] on div "Balance Sheet Template-Loan Request.xlsx" at bounding box center [397, 275] width 142 height 9
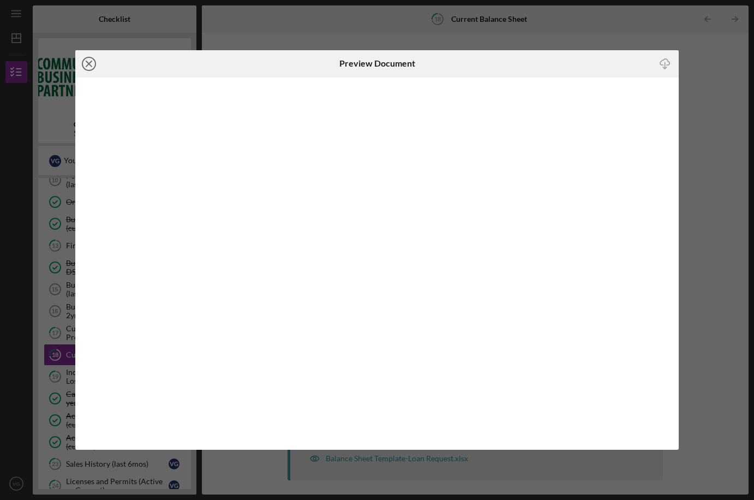
click at [88, 60] on icon "Icon/Close" at bounding box center [88, 63] width 27 height 27
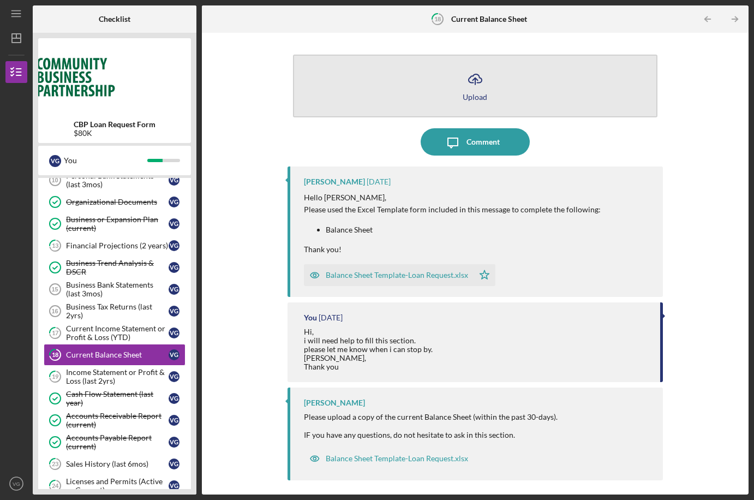
click at [515, 78] on button "Icon/Upload Upload" at bounding box center [475, 86] width 364 height 63
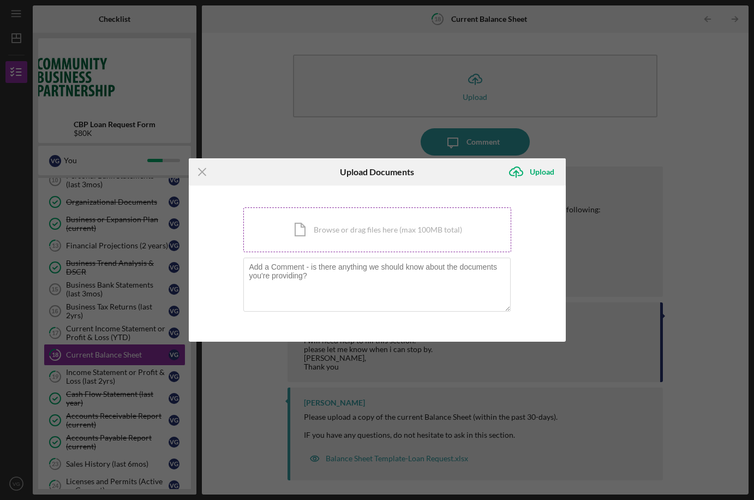
click at [424, 238] on div "Icon/Document Browse or drag files here (max 100MB total) Tap to choose files o…" at bounding box center [377, 229] width 268 height 45
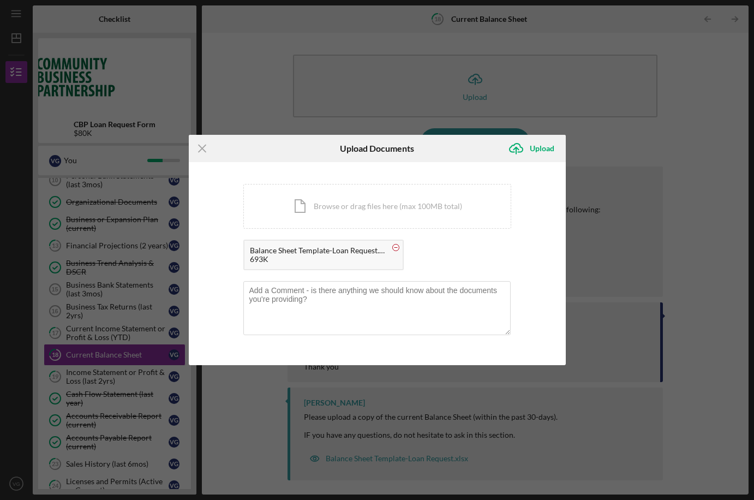
click at [396, 247] on circle at bounding box center [395, 248] width 7 height 7
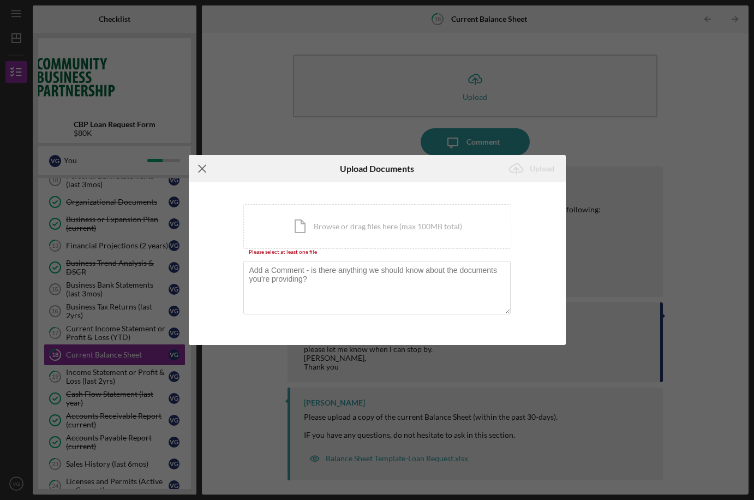
click at [203, 167] on icon "Icon/Menu Close" at bounding box center [202, 168] width 27 height 27
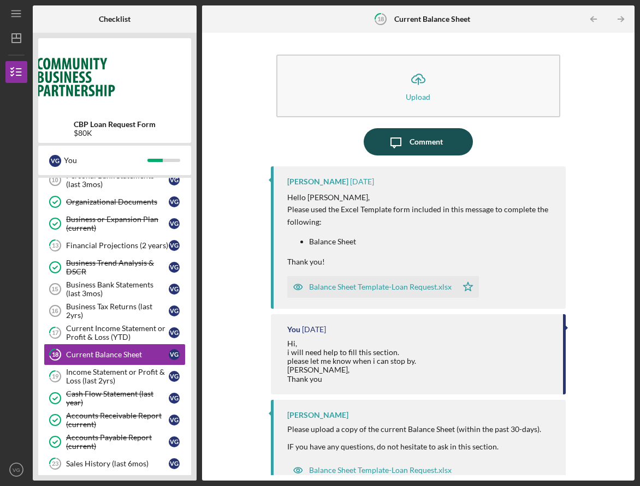
click at [410, 140] on div "Comment" at bounding box center [425, 141] width 33 height 27
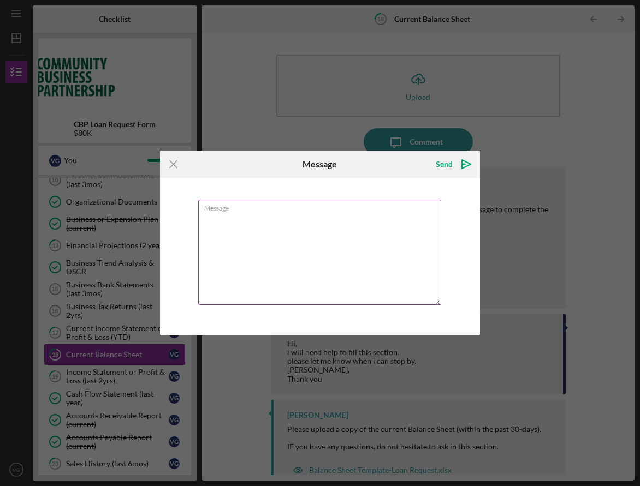
click at [344, 230] on textarea "Message" at bounding box center [319, 252] width 243 height 105
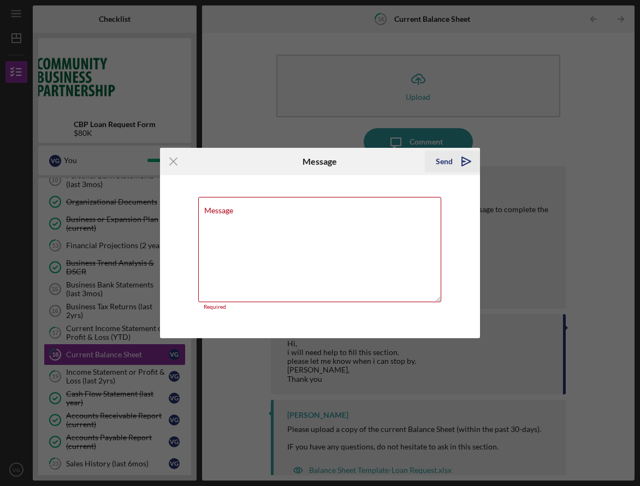
drag, startPoint x: 396, startPoint y: 162, endPoint x: 424, endPoint y: 164, distance: 27.3
click at [424, 164] on div "Send Icon/icon-invite-send" at bounding box center [426, 161] width 106 height 27
click at [331, 225] on textarea "Message" at bounding box center [319, 249] width 243 height 105
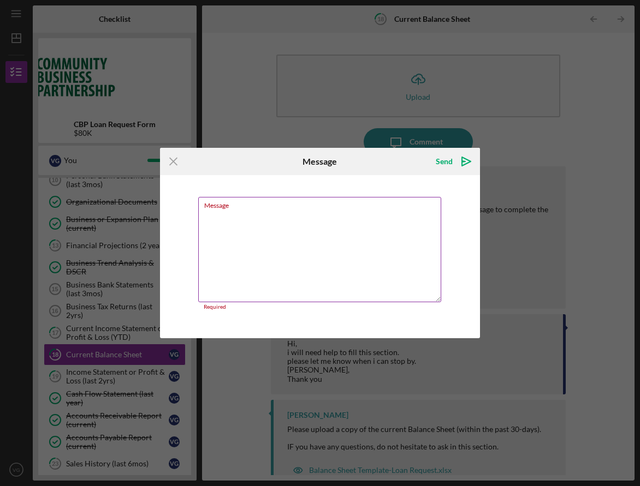
click at [302, 222] on textarea "Message" at bounding box center [319, 249] width 243 height 105
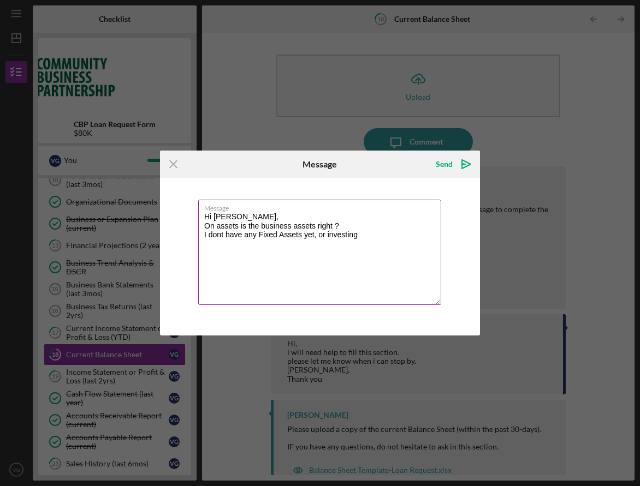
click at [217, 235] on textarea "Hi [PERSON_NAME], On assets is the business assets right ? I dont have any Fixe…" at bounding box center [319, 252] width 243 height 105
click at [224, 236] on textarea "Hi [PERSON_NAME], On assets is the business assets right ? I dont have any Fixe…" at bounding box center [319, 252] width 243 height 105
click at [376, 234] on textarea "Hi [PERSON_NAME], On assets is the business assets right ? I do not have any Fi…" at bounding box center [319, 252] width 243 height 105
click at [386, 236] on textarea "Hi [PERSON_NAME], On assets is the business assets right ? I do not have any Fi…" at bounding box center [319, 252] width 243 height 105
drag, startPoint x: 374, startPoint y: 236, endPoint x: 311, endPoint y: 237, distance: 63.9
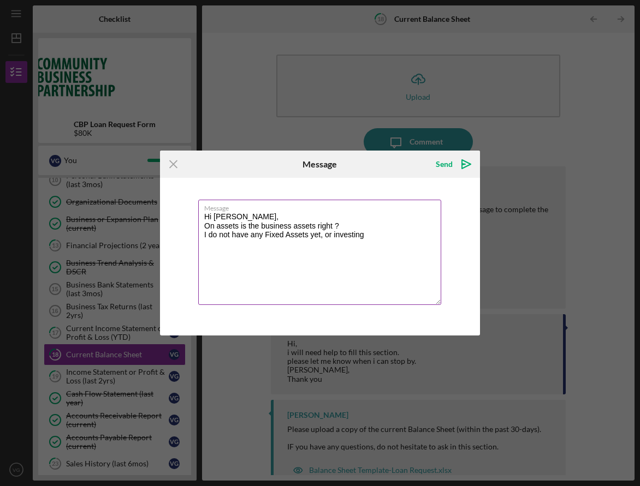
click at [311, 237] on textarea "Hi [PERSON_NAME], On assets is the business assets right ? I do not have any Fi…" at bounding box center [319, 252] width 243 height 105
click at [217, 246] on textarea "Hi [PERSON_NAME], On assets is the business assets right ? I do not have any Fi…" at bounding box center [319, 252] width 243 height 105
click at [253, 245] on textarea "Hi [PERSON_NAME], On assets is the business assets right ? I do not have any Fi…" at bounding box center [319, 252] width 243 height 105
click at [236, 244] on textarea "Hi [PERSON_NAME], On assets is the business assets right ? I do not have any Fi…" at bounding box center [319, 252] width 243 height 105
click at [260, 249] on textarea "Hi [PERSON_NAME], On assets is the business assets right ? I do not have any Fi…" at bounding box center [319, 252] width 243 height 105
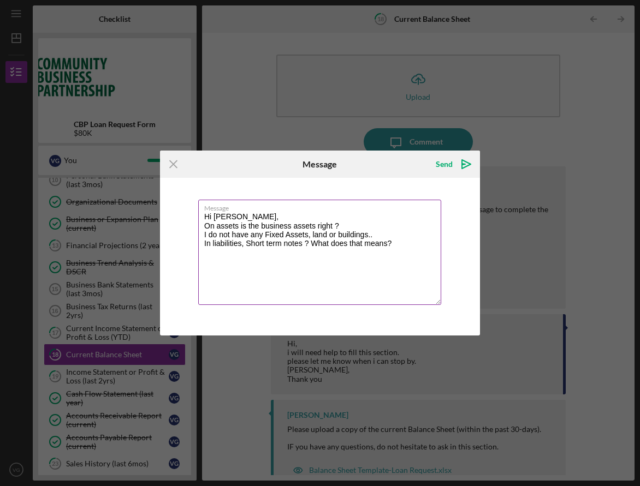
click at [430, 247] on textarea "Hi [PERSON_NAME], On assets is the business assets right ? I do not have any Fi…" at bounding box center [319, 252] width 243 height 105
click at [311, 251] on textarea "Hi [PERSON_NAME], On assets is the business assets right ? I do not have any Fi…" at bounding box center [319, 252] width 243 height 105
click at [314, 254] on textarea "Hi [PERSON_NAME], On assets is the business assets right ? I do not have any Fi…" at bounding box center [319, 252] width 243 height 105
click at [360, 254] on textarea "Hi [PERSON_NAME], On assets is the business assets right ? I do not have any Fi…" at bounding box center [319, 252] width 243 height 105
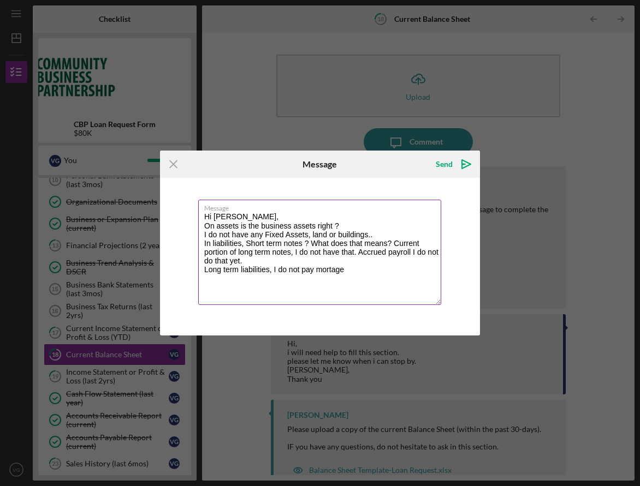
click at [344, 270] on textarea "Hi [PERSON_NAME], On assets is the business assets right ? I do not have any Fi…" at bounding box center [319, 252] width 243 height 105
click at [400, 271] on textarea "Hi [PERSON_NAME], On assets is the business assets right ? I do not have any Fi…" at bounding box center [319, 252] width 243 height 105
click at [286, 278] on textarea "Hi [PERSON_NAME], On assets is the business assets right ? I do not have any Fi…" at bounding box center [319, 252] width 243 height 105
type textarea "Hi [PERSON_NAME], On assets is the business assets right ? I do not have any Fi…"
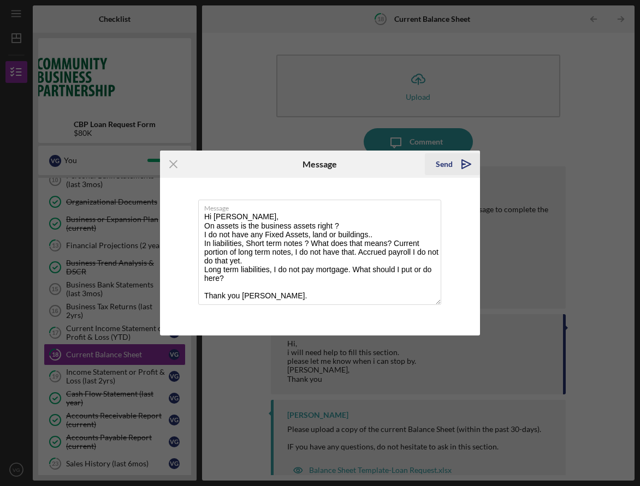
click at [454, 165] on icon "Icon/icon-invite-send" at bounding box center [466, 164] width 27 height 27
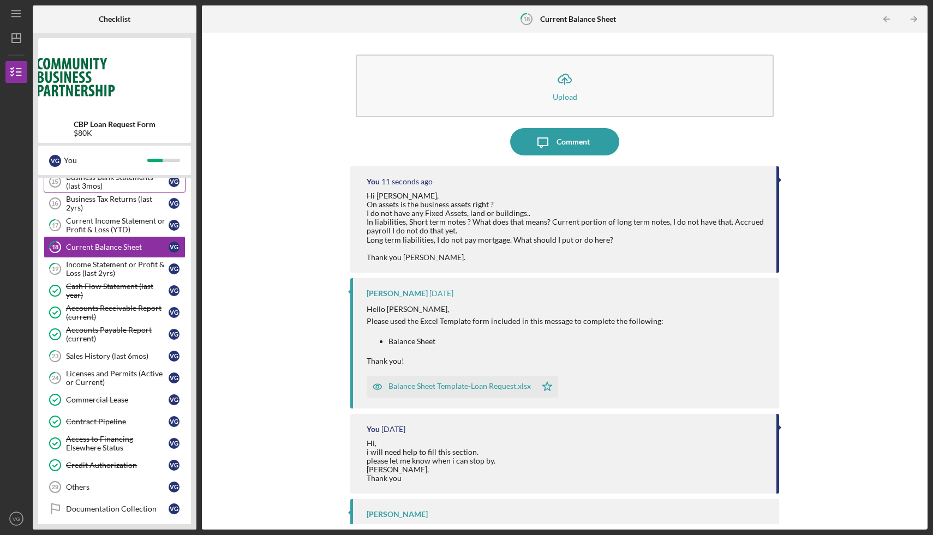
scroll to position [387, 0]
click at [113, 273] on div "Income Statement or Profit & Loss (last 2yrs)" at bounding box center [117, 269] width 103 height 17
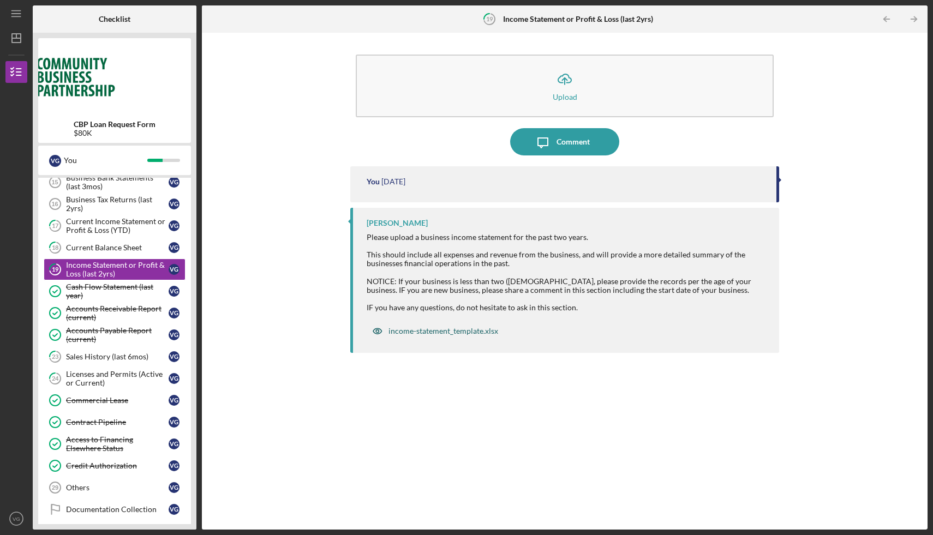
click at [448, 331] on div "income-statement_template.xlsx" at bounding box center [444, 331] width 110 height 9
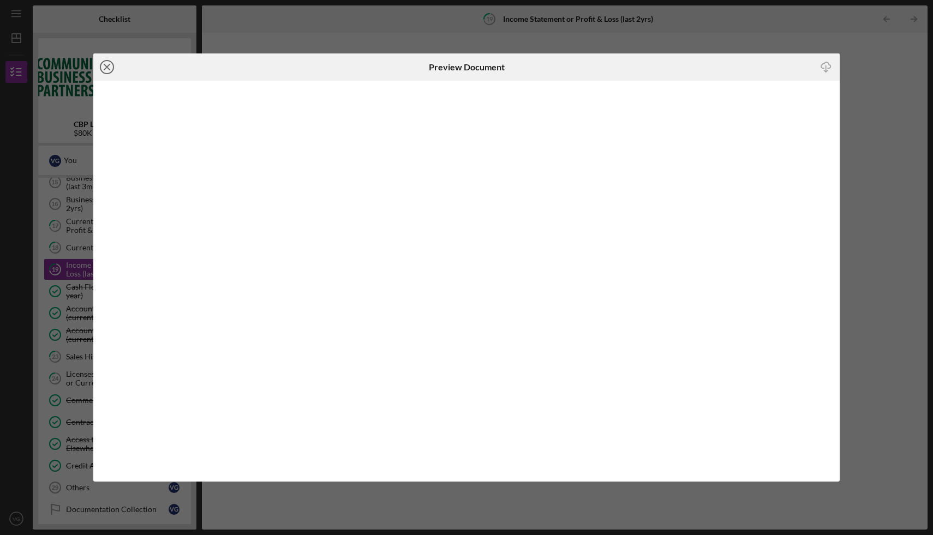
click at [106, 69] on icon "Icon/Close" at bounding box center [106, 66] width 27 height 27
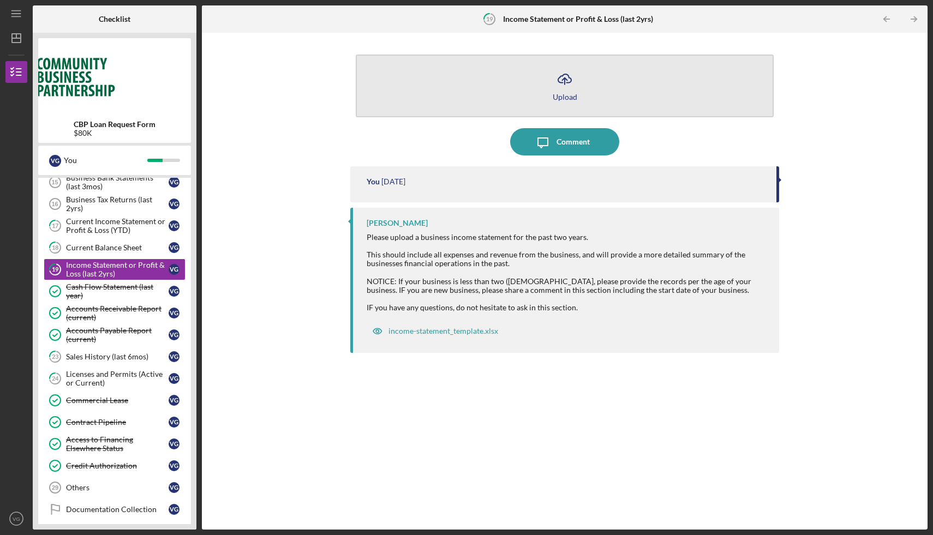
click at [578, 89] on button "Icon/Upload Upload" at bounding box center [565, 86] width 418 height 63
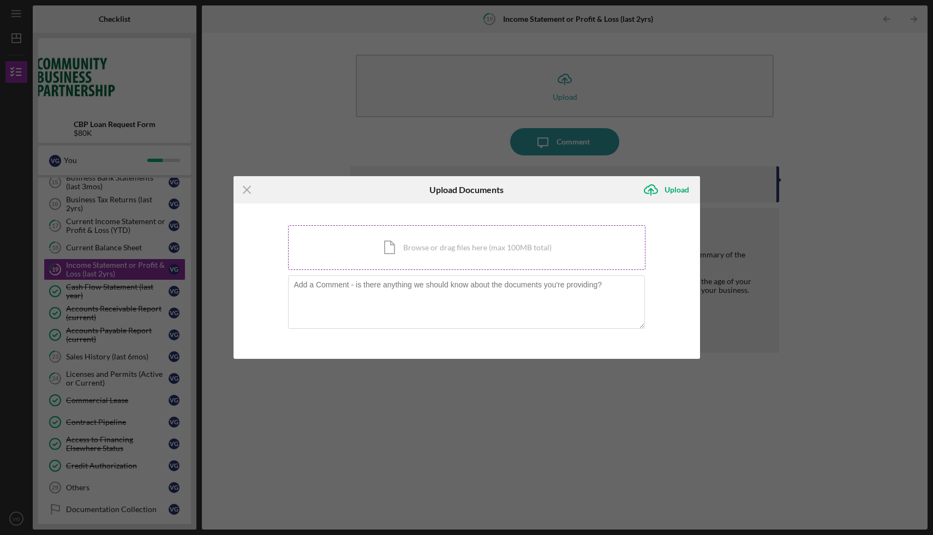
click at [474, 255] on div "Icon/Document Browse or drag files here (max 100MB total) Tap to choose files o…" at bounding box center [467, 247] width 358 height 45
click at [246, 191] on line at bounding box center [246, 189] width 7 height 7
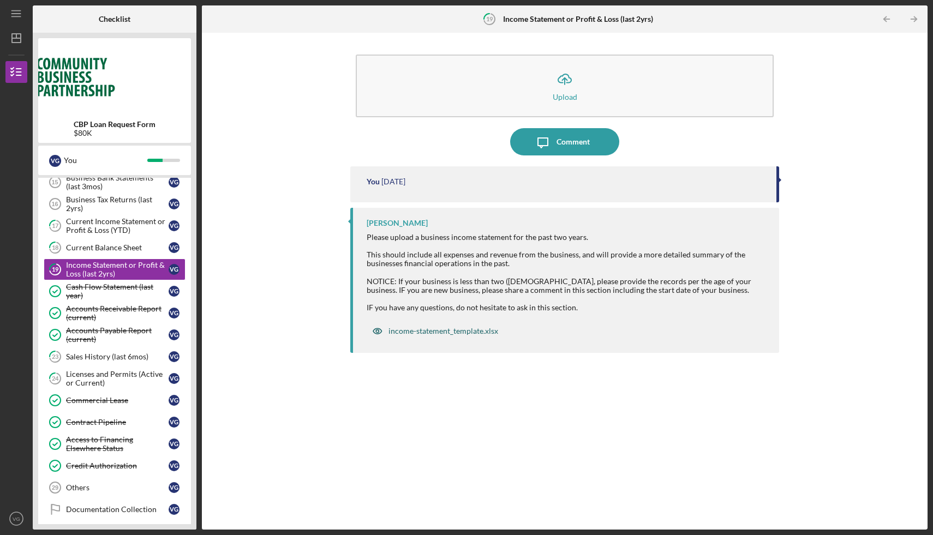
click at [466, 335] on div "income-statement_template.xlsx" at bounding box center [444, 331] width 110 height 9
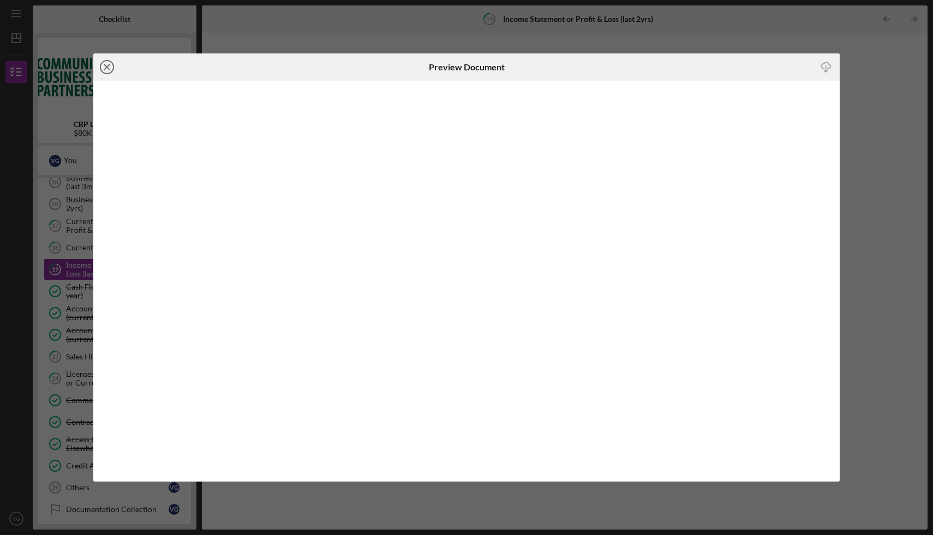
click at [109, 70] on line at bounding box center [106, 66] width 5 height 5
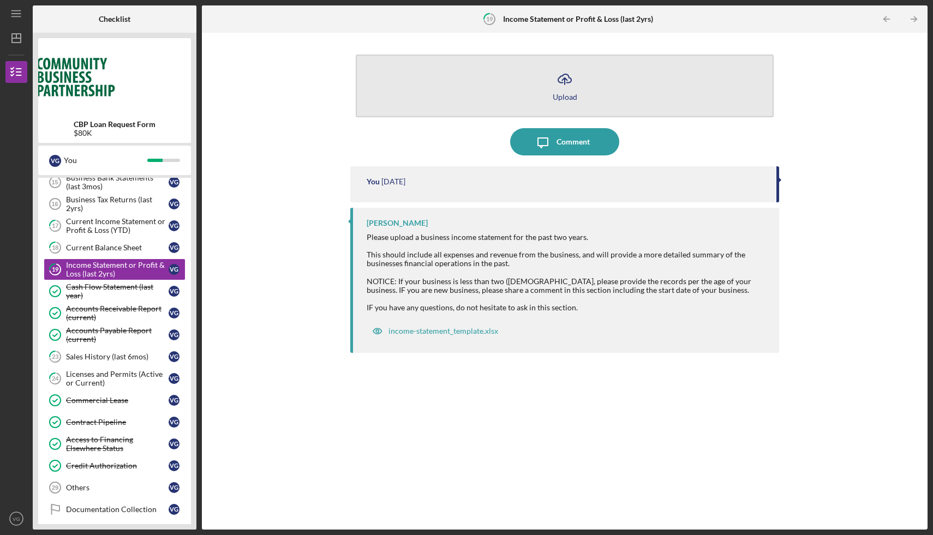
click at [576, 88] on icon "Icon/Upload" at bounding box center [564, 79] width 27 height 27
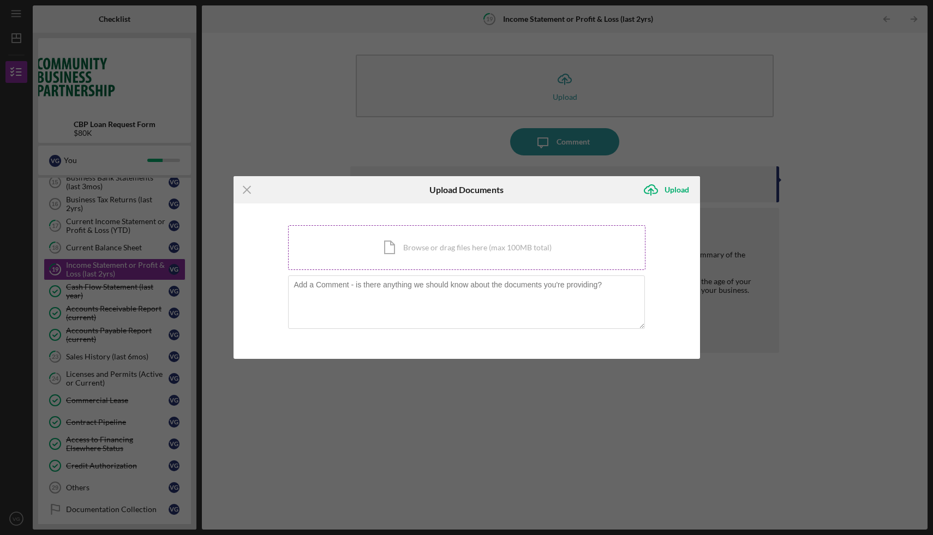
click at [445, 247] on div "Icon/Document Browse or drag files here (max 100MB total) Tap to choose files o…" at bounding box center [467, 247] width 358 height 45
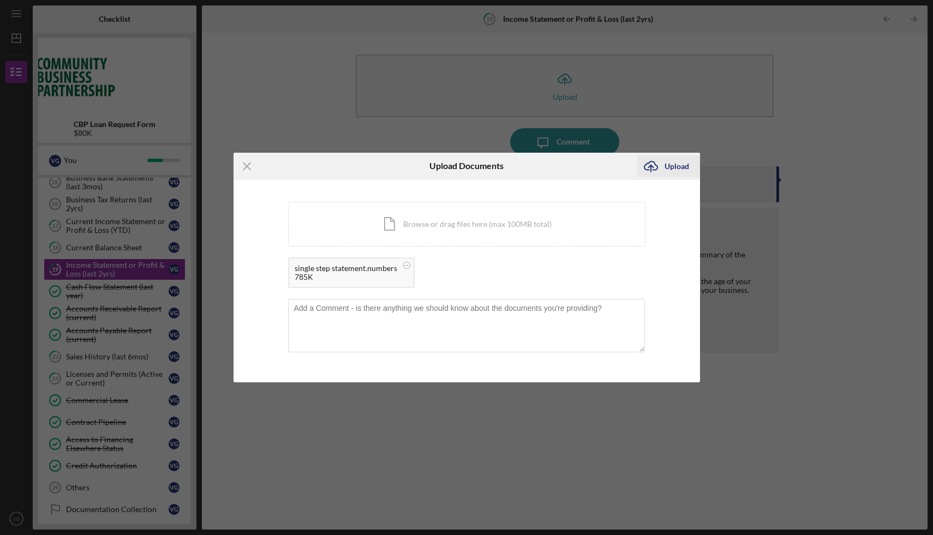
click at [668, 166] on div "Upload" at bounding box center [677, 167] width 25 height 22
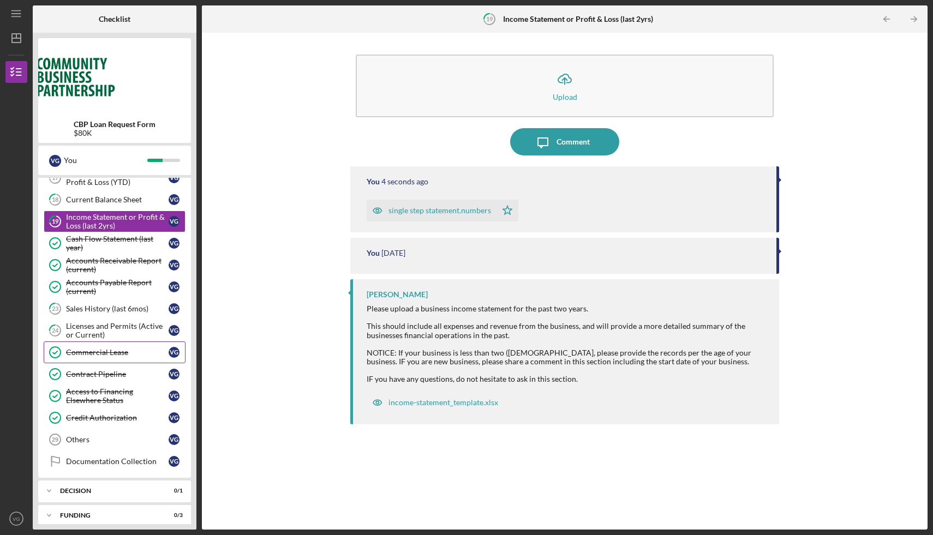
scroll to position [437, 0]
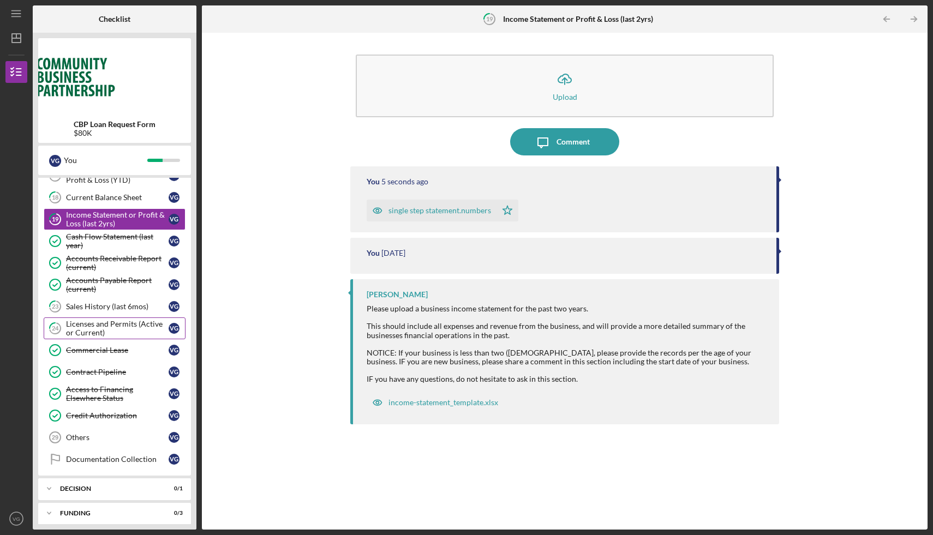
click at [126, 328] on div "Licenses and Permits (Active or Current)" at bounding box center [117, 328] width 103 height 17
